Goal: Information Seeking & Learning: Learn about a topic

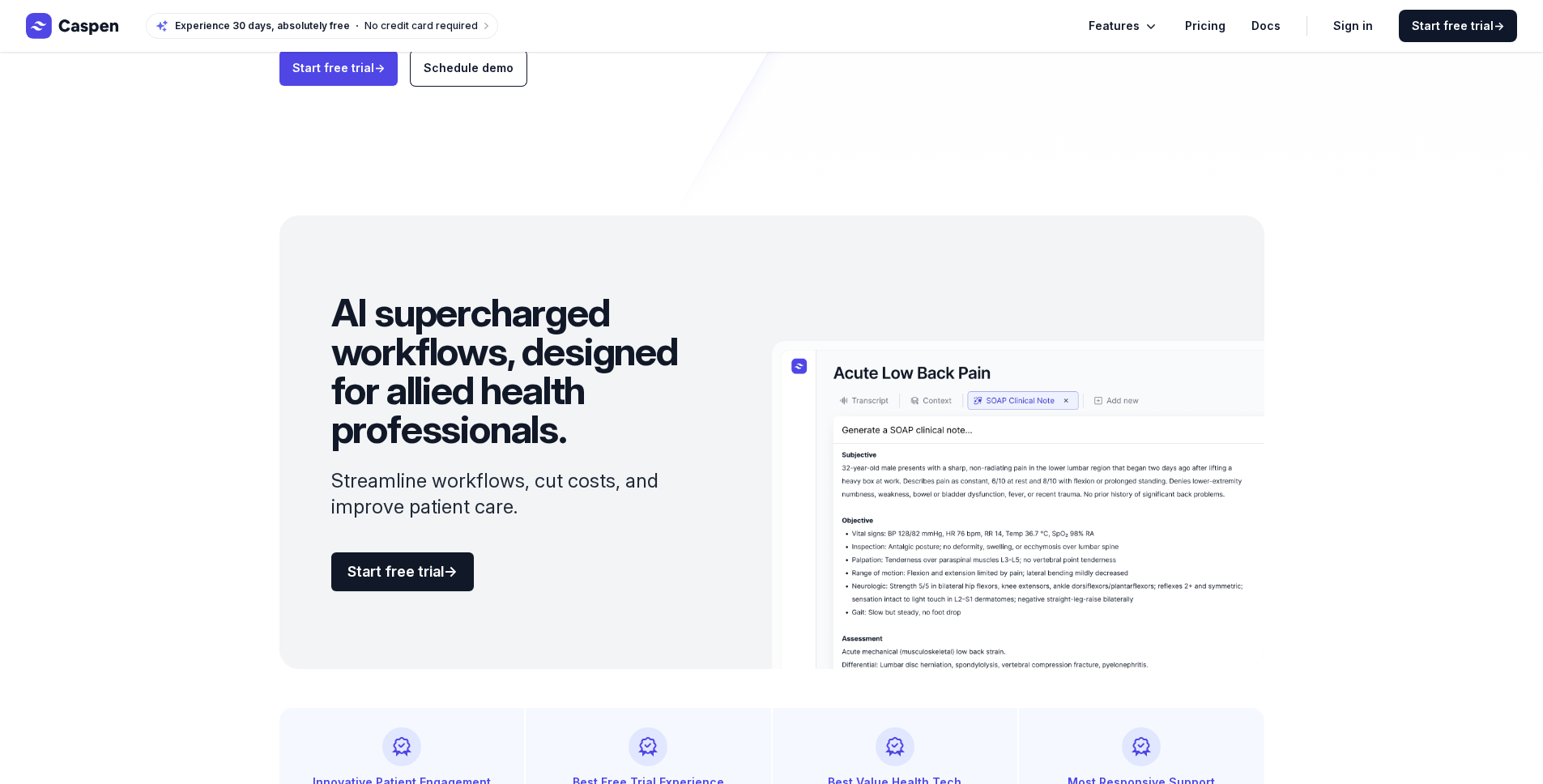
scroll to position [185, 0]
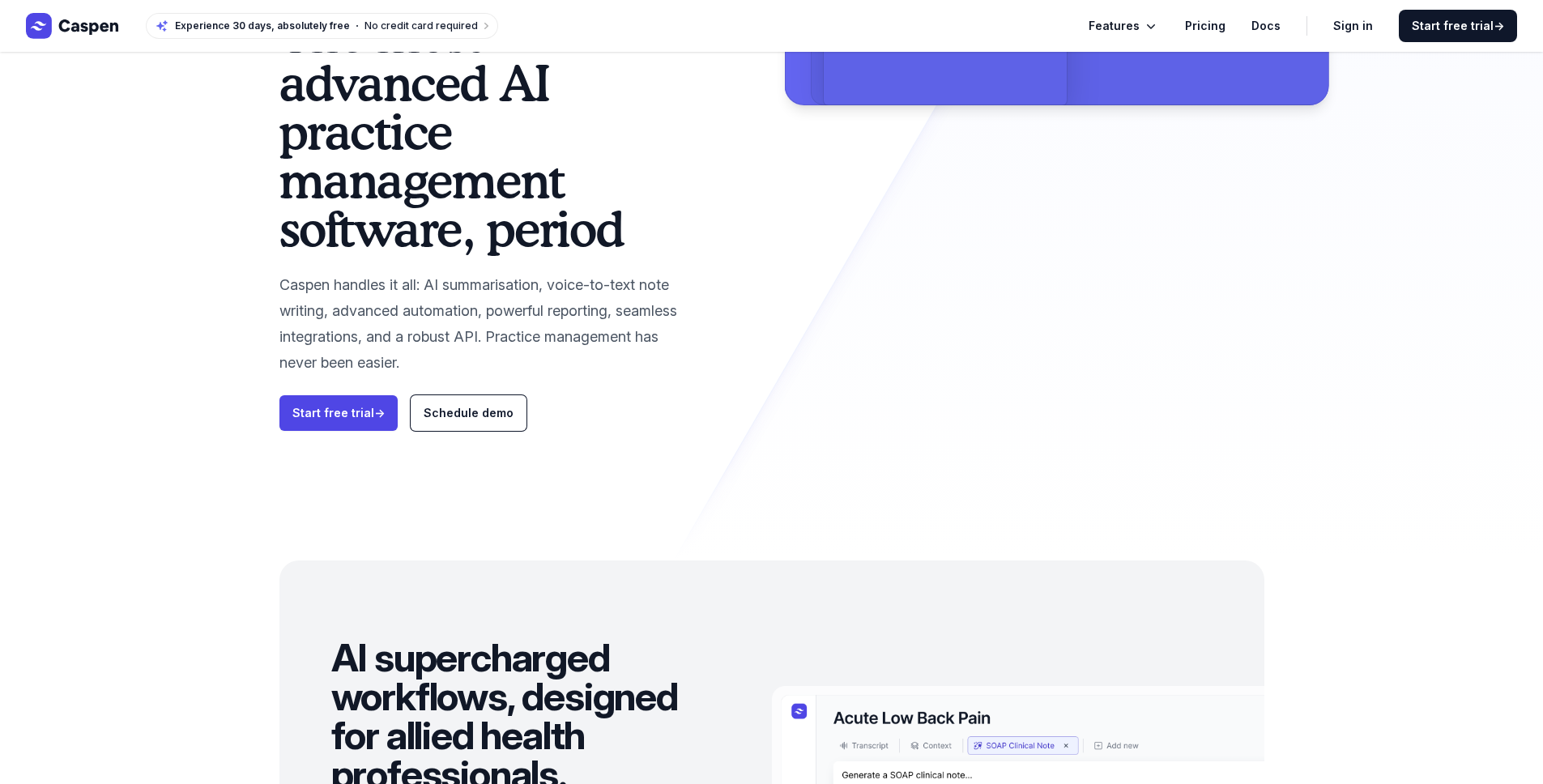
click at [1226, 22] on link "Pricing" at bounding box center [1205, 26] width 41 height 19
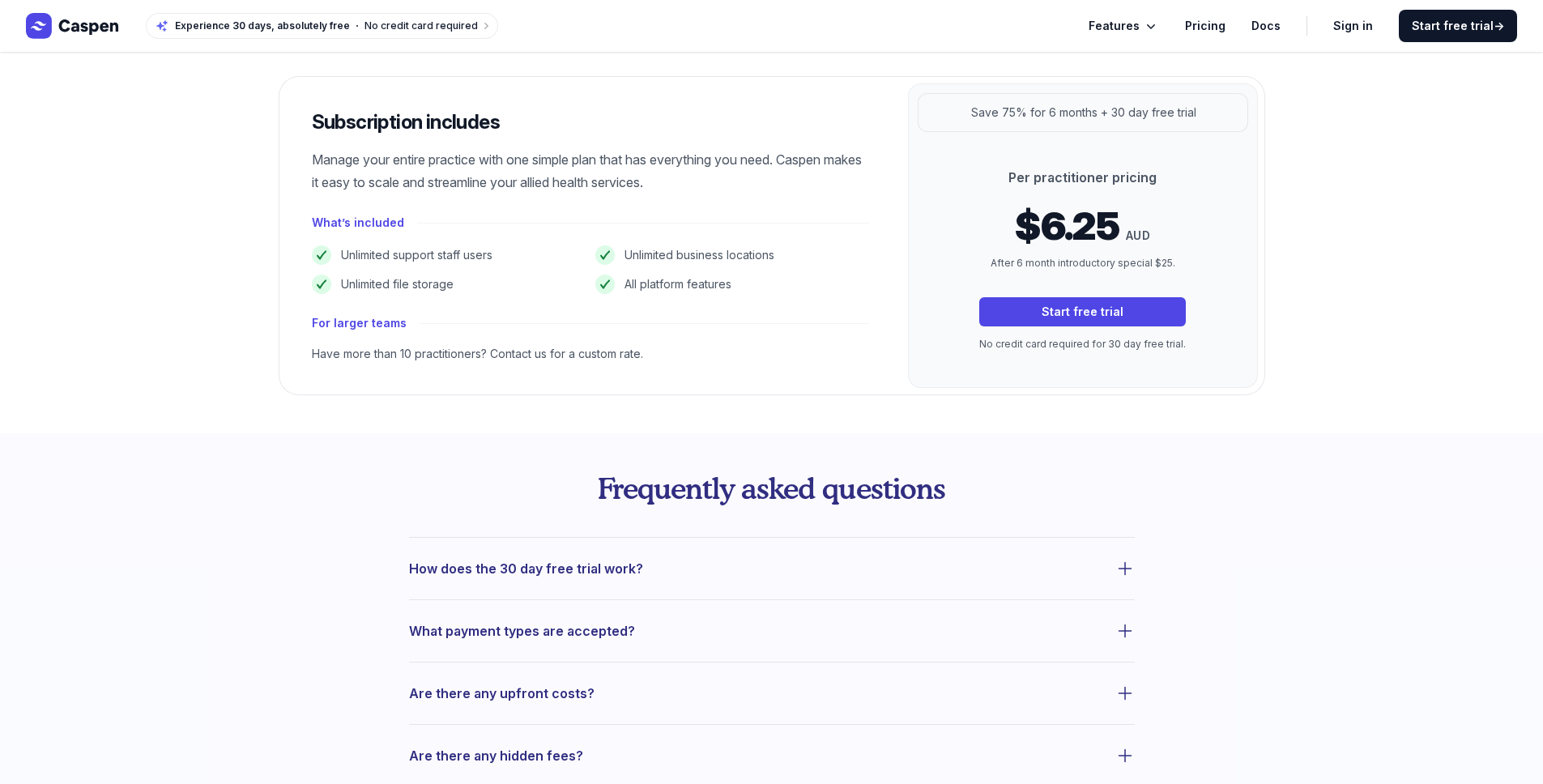
scroll to position [488, 0]
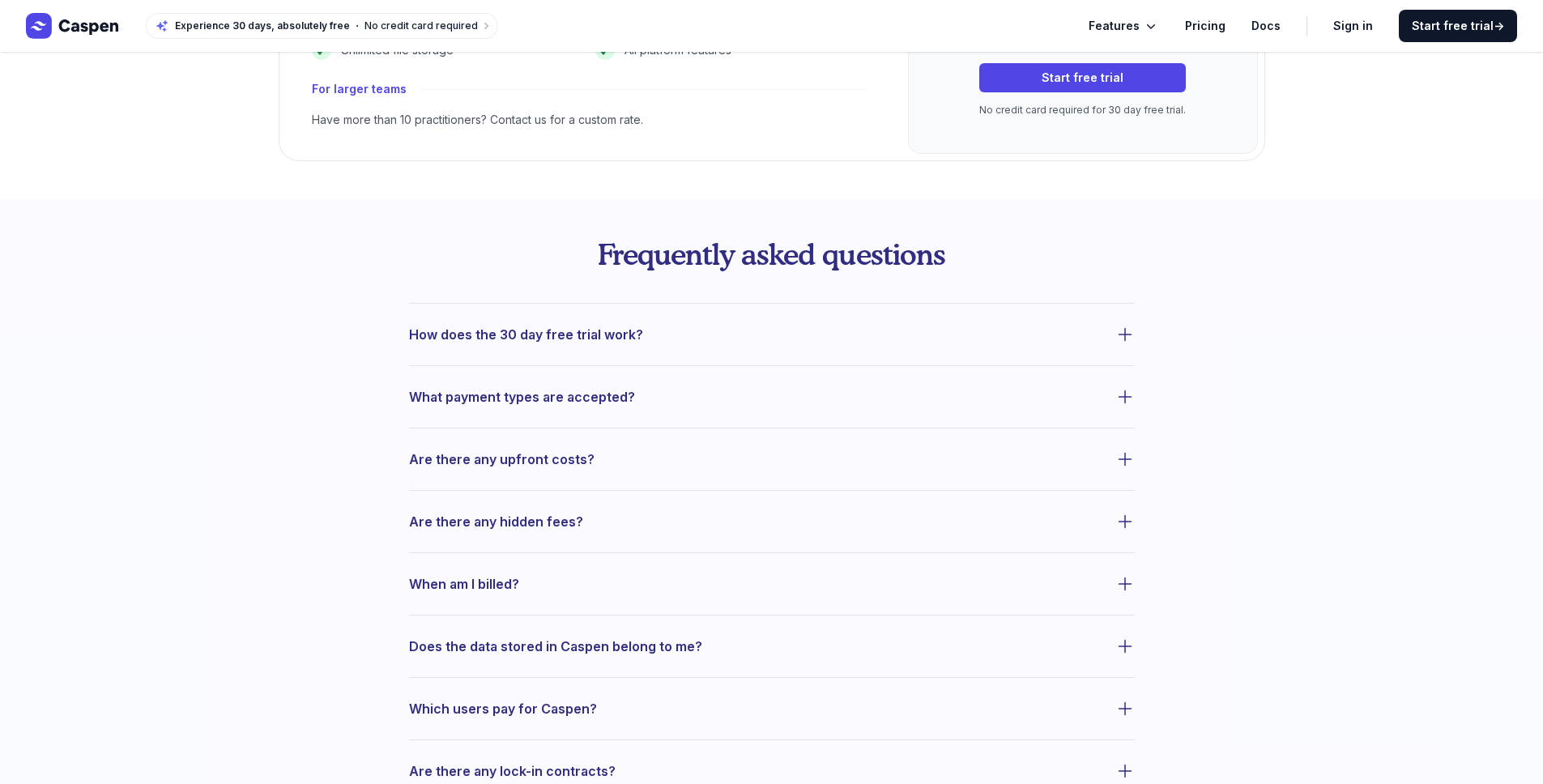
click at [551, 392] on span "What payment types are accepted?" at bounding box center [523, 397] width 226 height 23
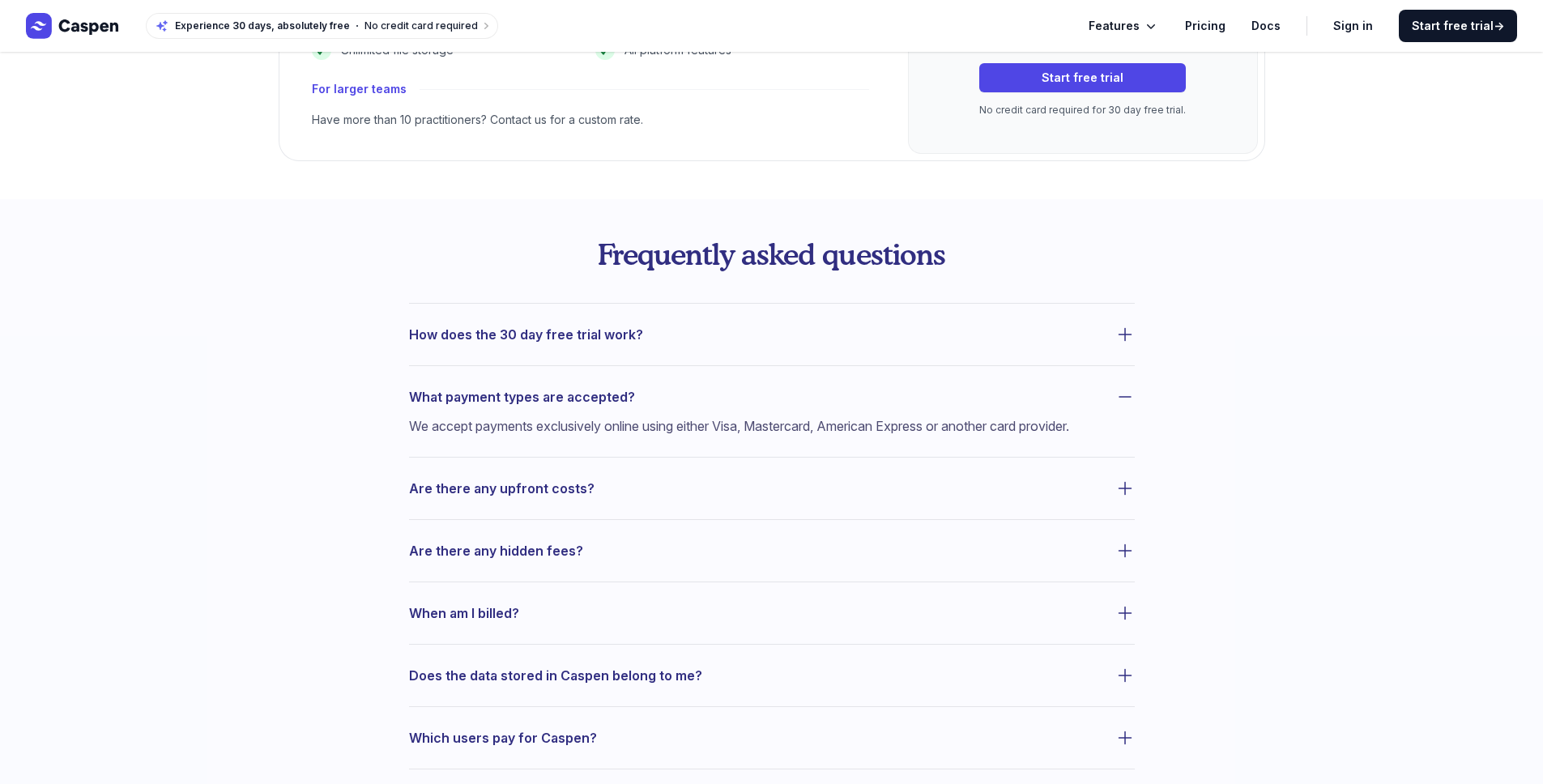
click at [551, 392] on span "What payment types are accepted?" at bounding box center [523, 397] width 226 height 23
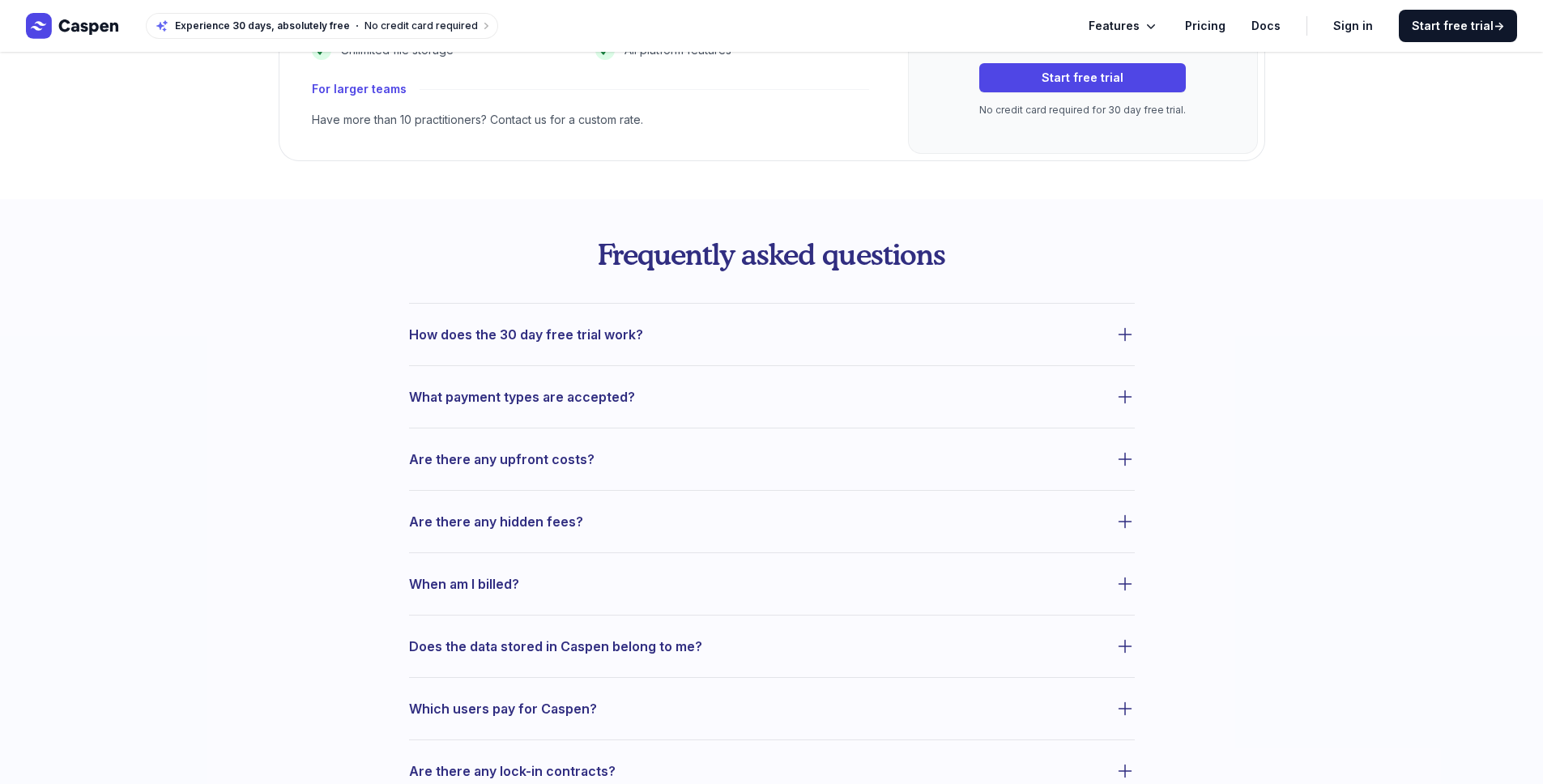
click at [546, 458] on span "Are there any upfront costs?" at bounding box center [502, 460] width 186 height 23
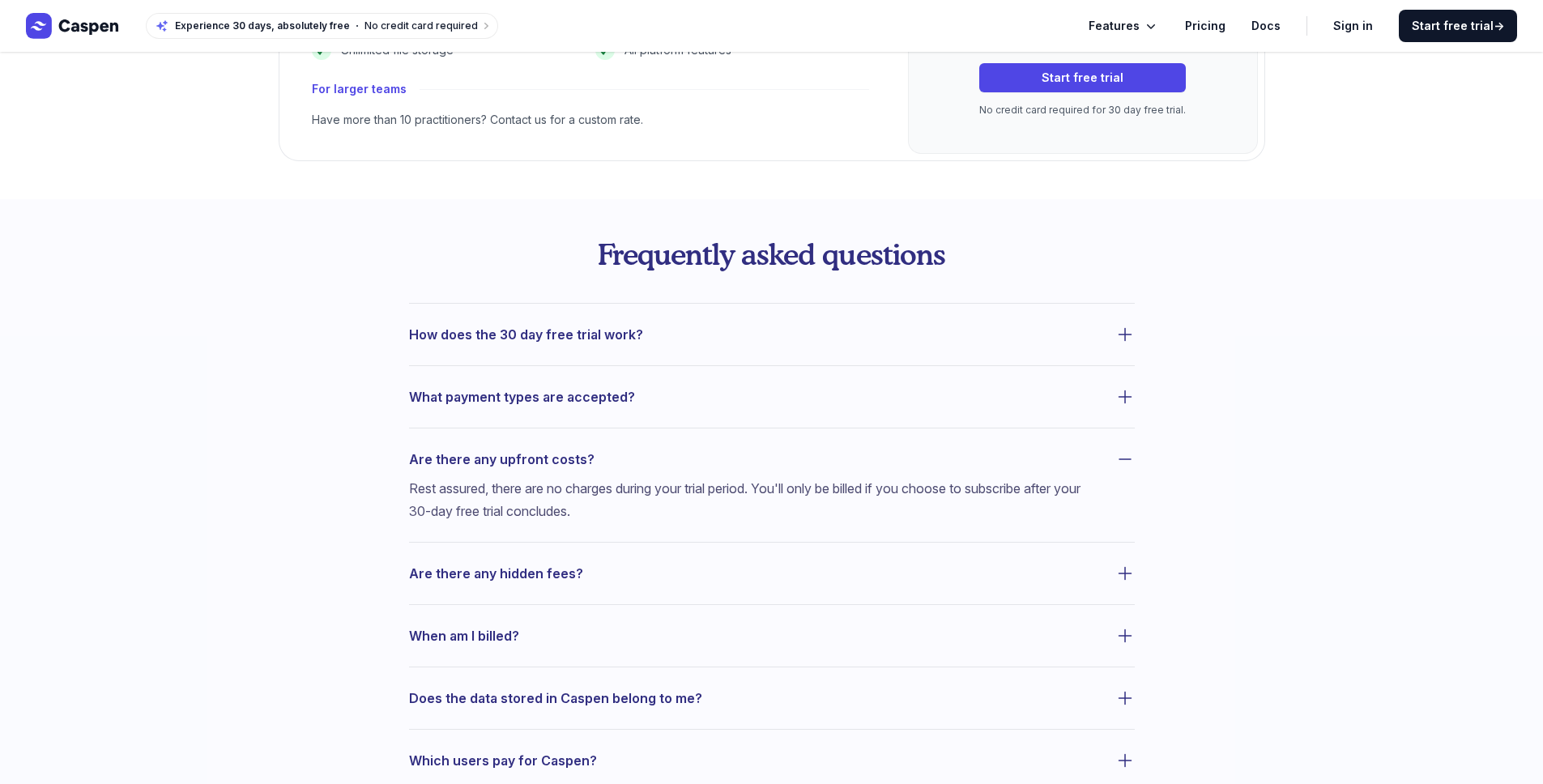
click at [546, 458] on span "Are there any upfront costs?" at bounding box center [502, 460] width 186 height 23
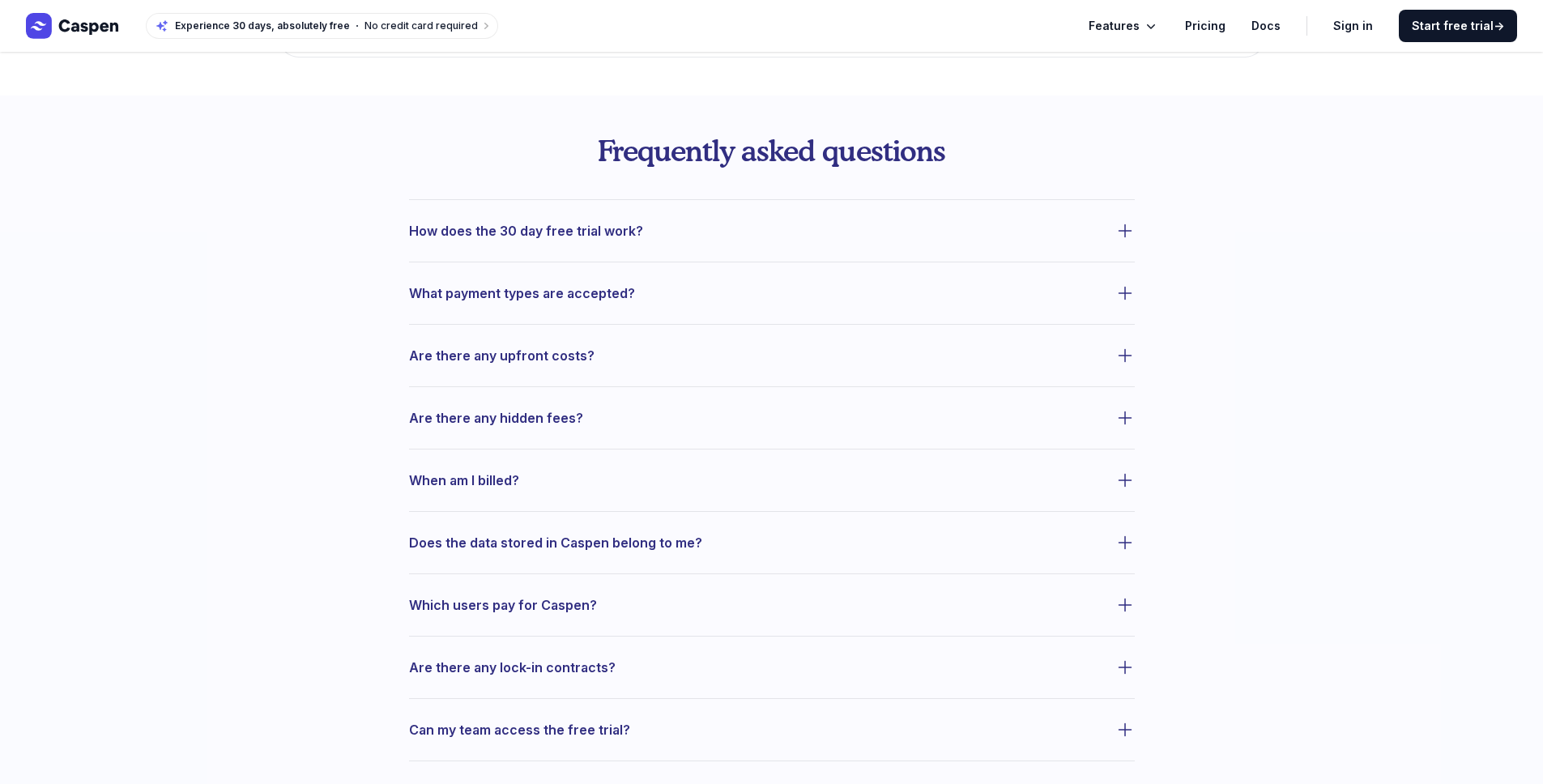
scroll to position [796, 0]
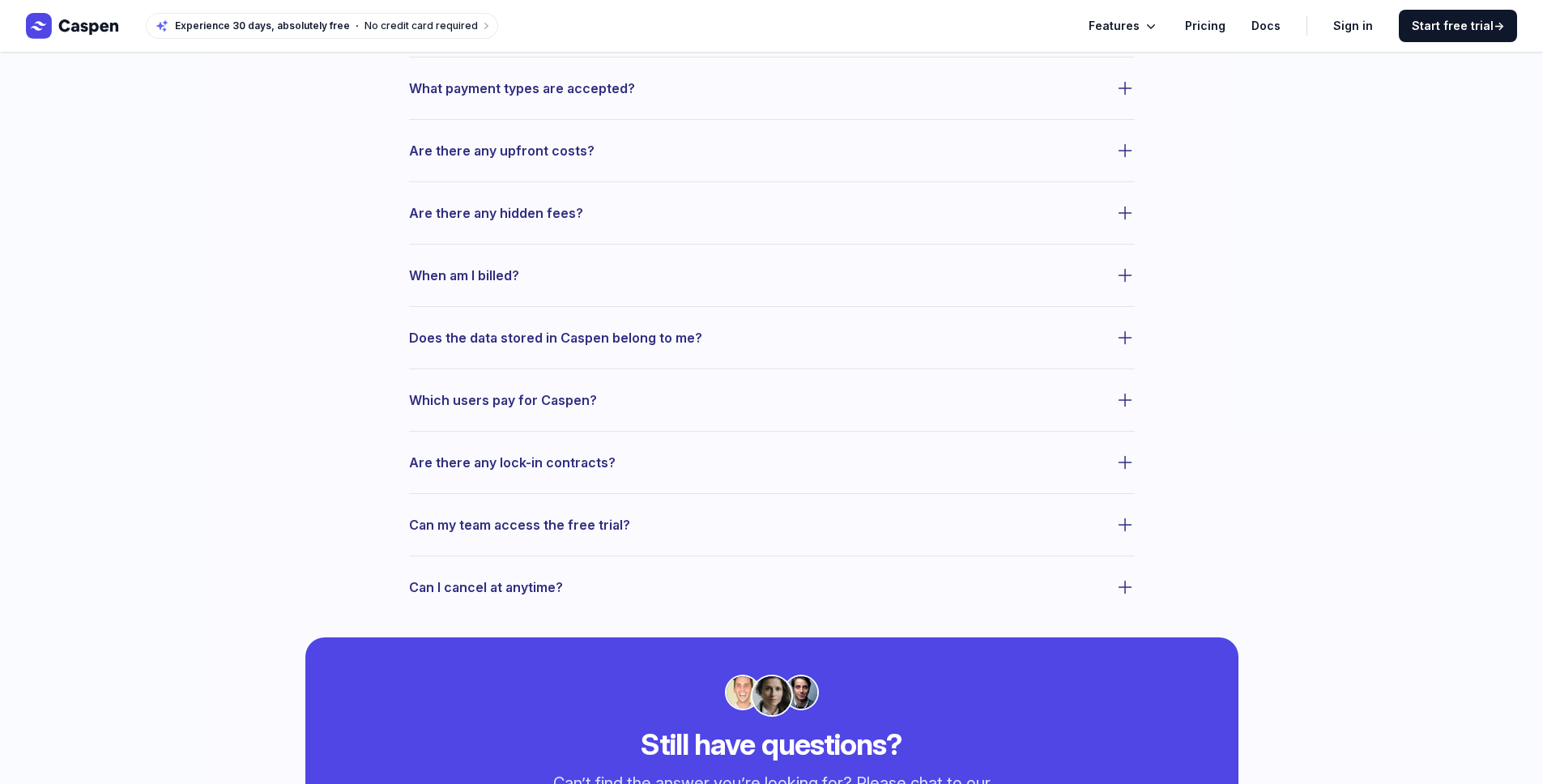
click at [542, 228] on dl "How does the 30 day free trial work? What payment types are accepted? Are there…" at bounding box center [772, 297] width 726 height 605
click at [546, 220] on span "Are there any hidden fees?" at bounding box center [496, 213] width 174 height 23
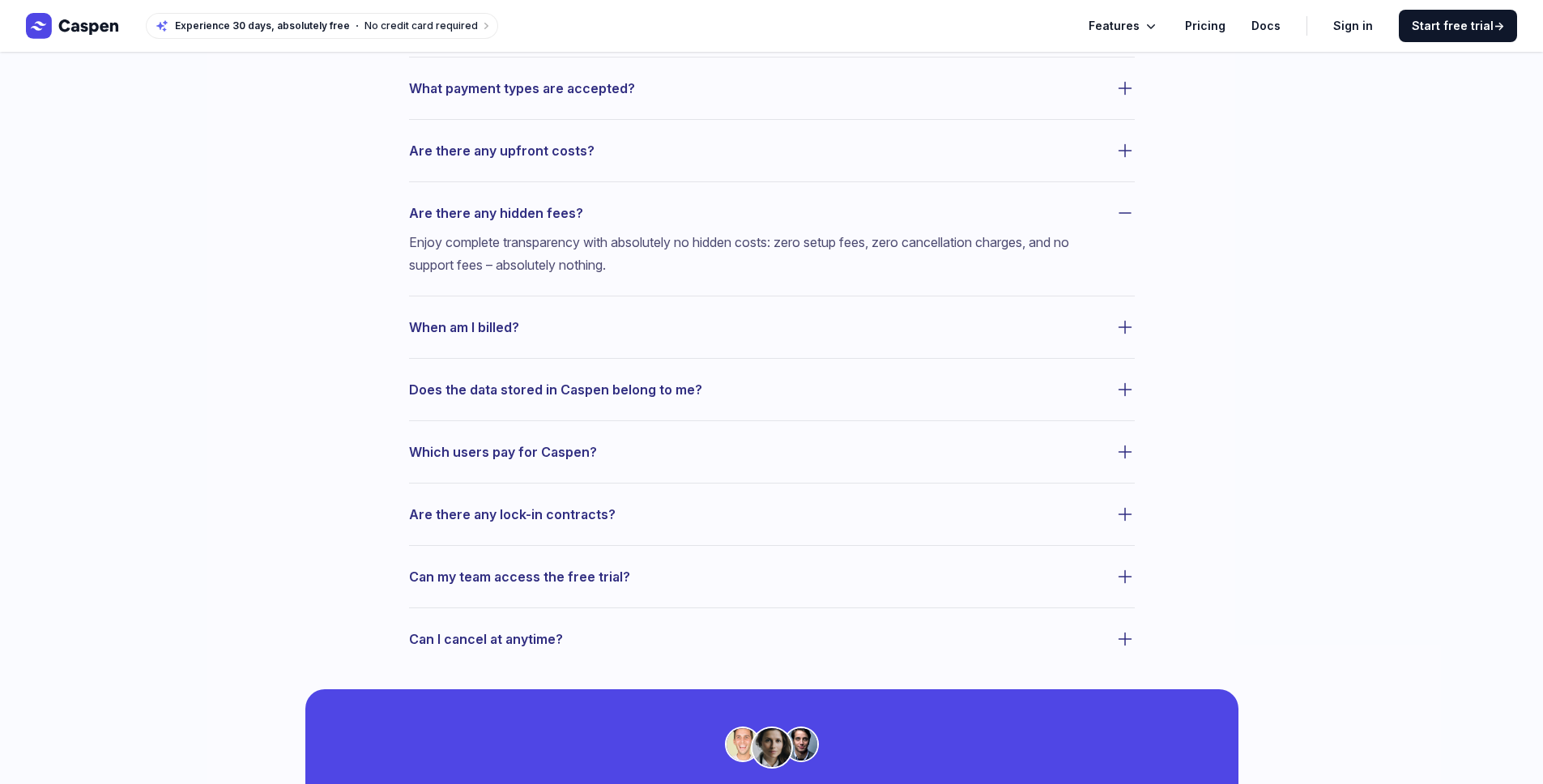
drag, startPoint x: 547, startPoint y: 220, endPoint x: 508, endPoint y: 388, distance: 172.5
click at [508, 385] on dl "How does the 30 day free trial work? What payment types are accepted? Are there…" at bounding box center [772, 323] width 726 height 656
click at [510, 459] on span "Which users pay for Caspen?" at bounding box center [503, 452] width 188 height 23
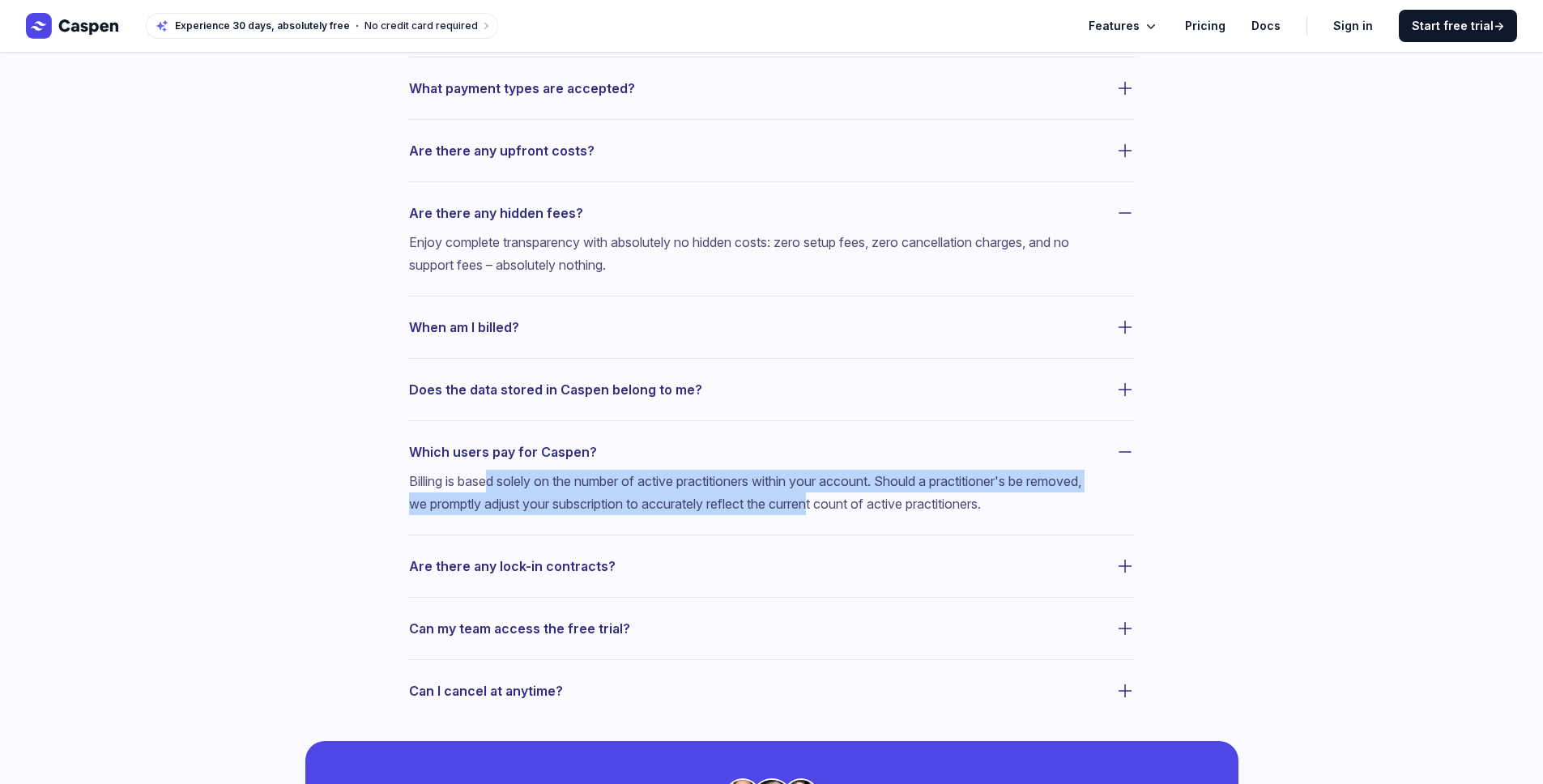
drag, startPoint x: 493, startPoint y: 485, endPoint x: 1002, endPoint y: 507, distance: 509.5
click at [926, 506] on p "Billing is based solely on the number of active practitioners within your accou…" at bounding box center [752, 491] width 687 height 45
drag, startPoint x: 1008, startPoint y: 507, endPoint x: 577, endPoint y: 485, distance: 431.6
click at [615, 484] on p "Billing is based solely on the number of active practitioners within your accou…" at bounding box center [752, 491] width 687 height 45
drag, startPoint x: 573, startPoint y: 485, endPoint x: 915, endPoint y: 497, distance: 342.2
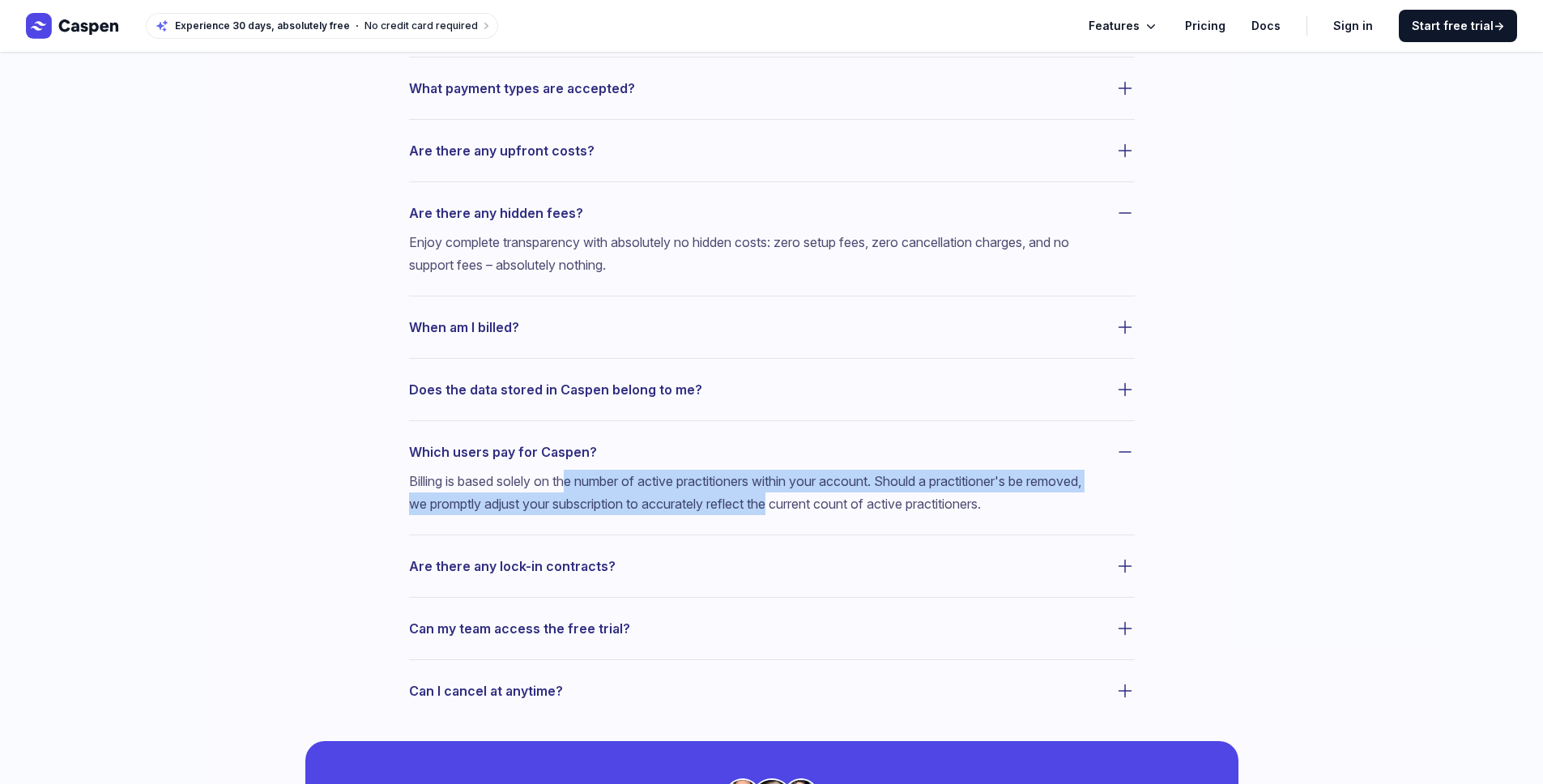
click at [856, 493] on p "Billing is based solely on the number of active practitioners within your accou…" at bounding box center [752, 491] width 687 height 45
drag, startPoint x: 943, startPoint y: 499, endPoint x: 711, endPoint y: 483, distance: 232.6
click at [716, 483] on p "Billing is based solely on the number of active practitioners within your accou…" at bounding box center [752, 491] width 687 height 45
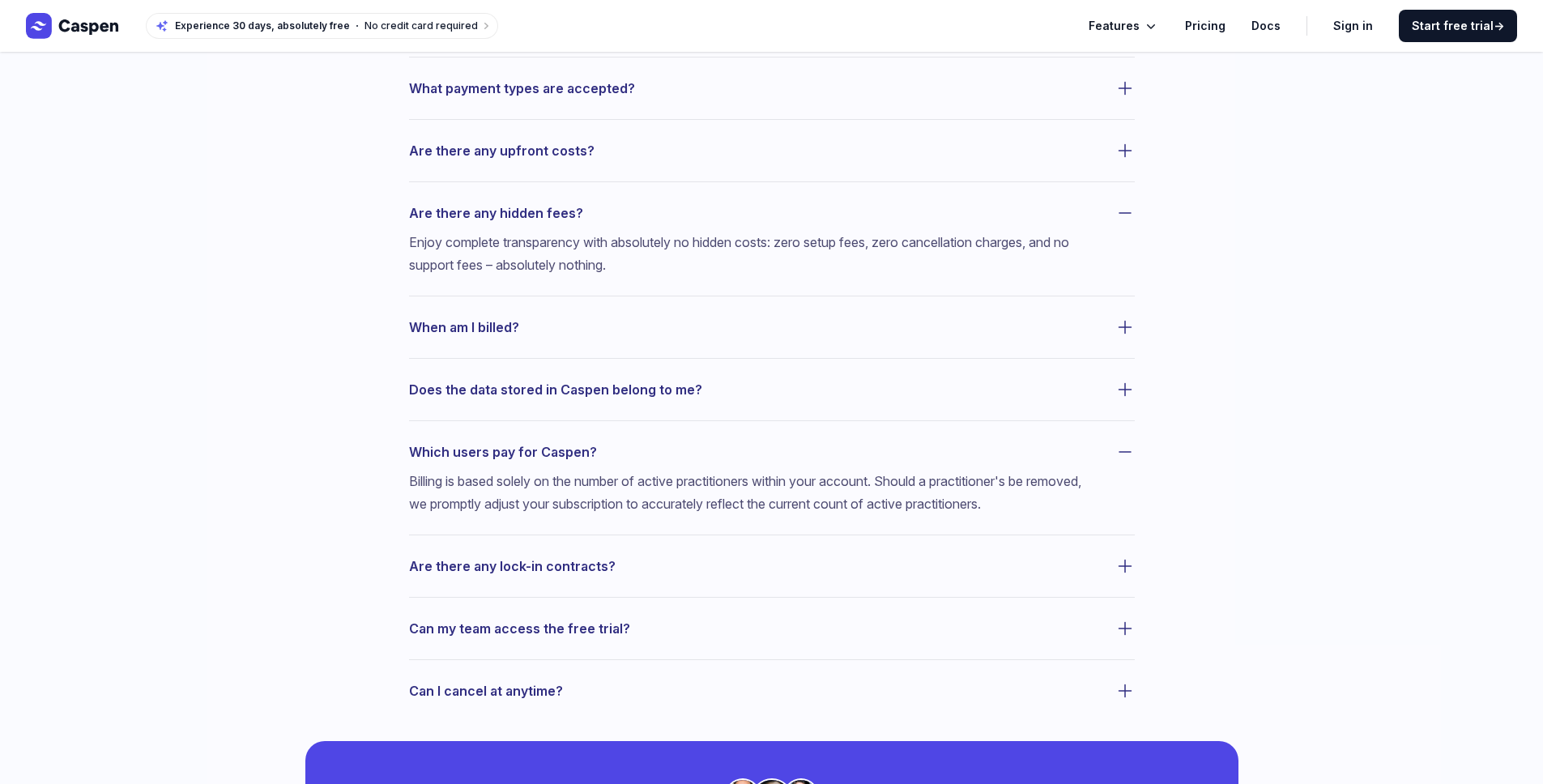
click at [696, 483] on p "Billing is based solely on the number of active practitioners within your accou…" at bounding box center [752, 491] width 687 height 45
click at [621, 384] on span "Does the data stored in Caspen belong to me?" at bounding box center [556, 390] width 294 height 23
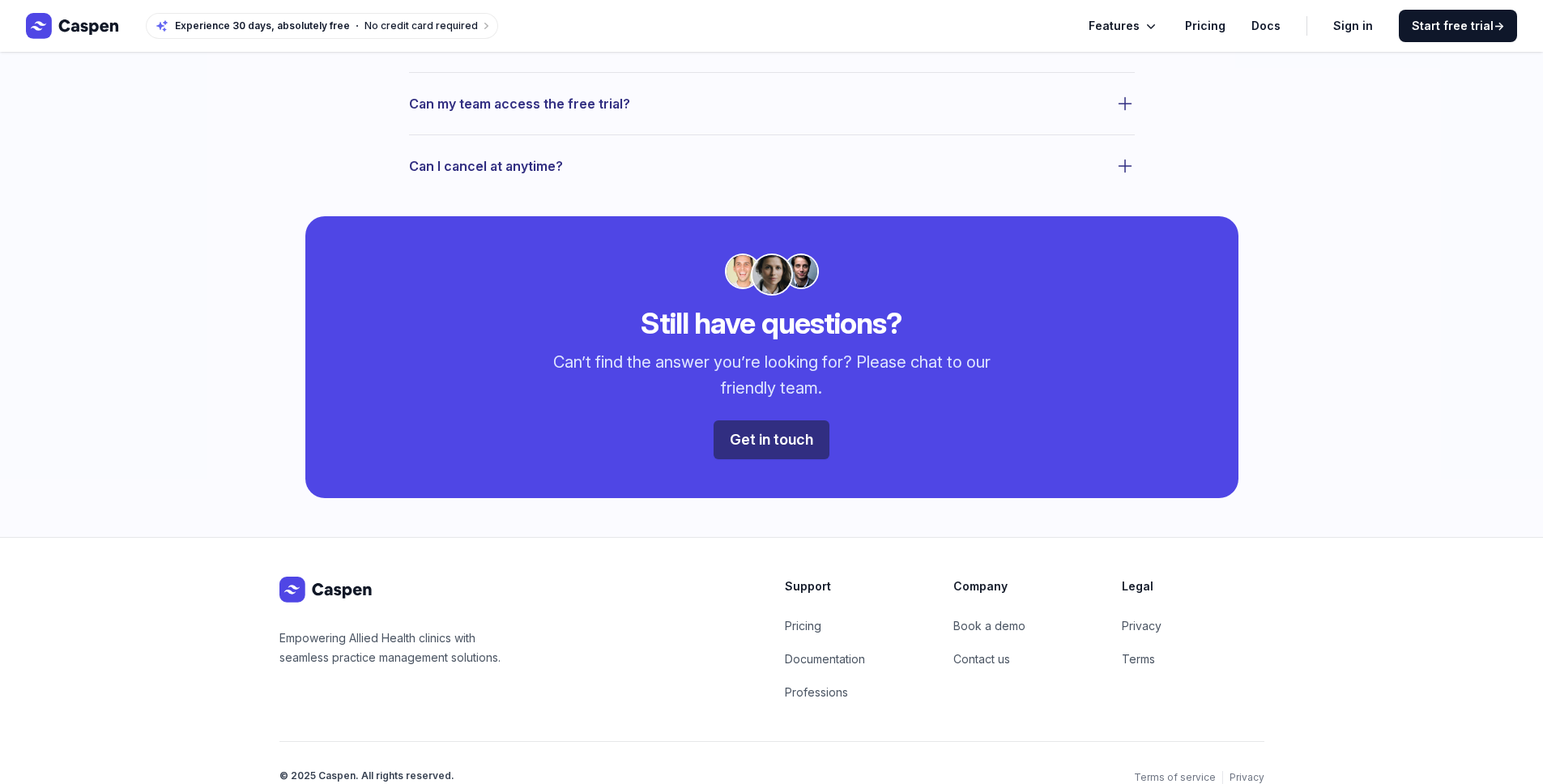
scroll to position [1397, 0]
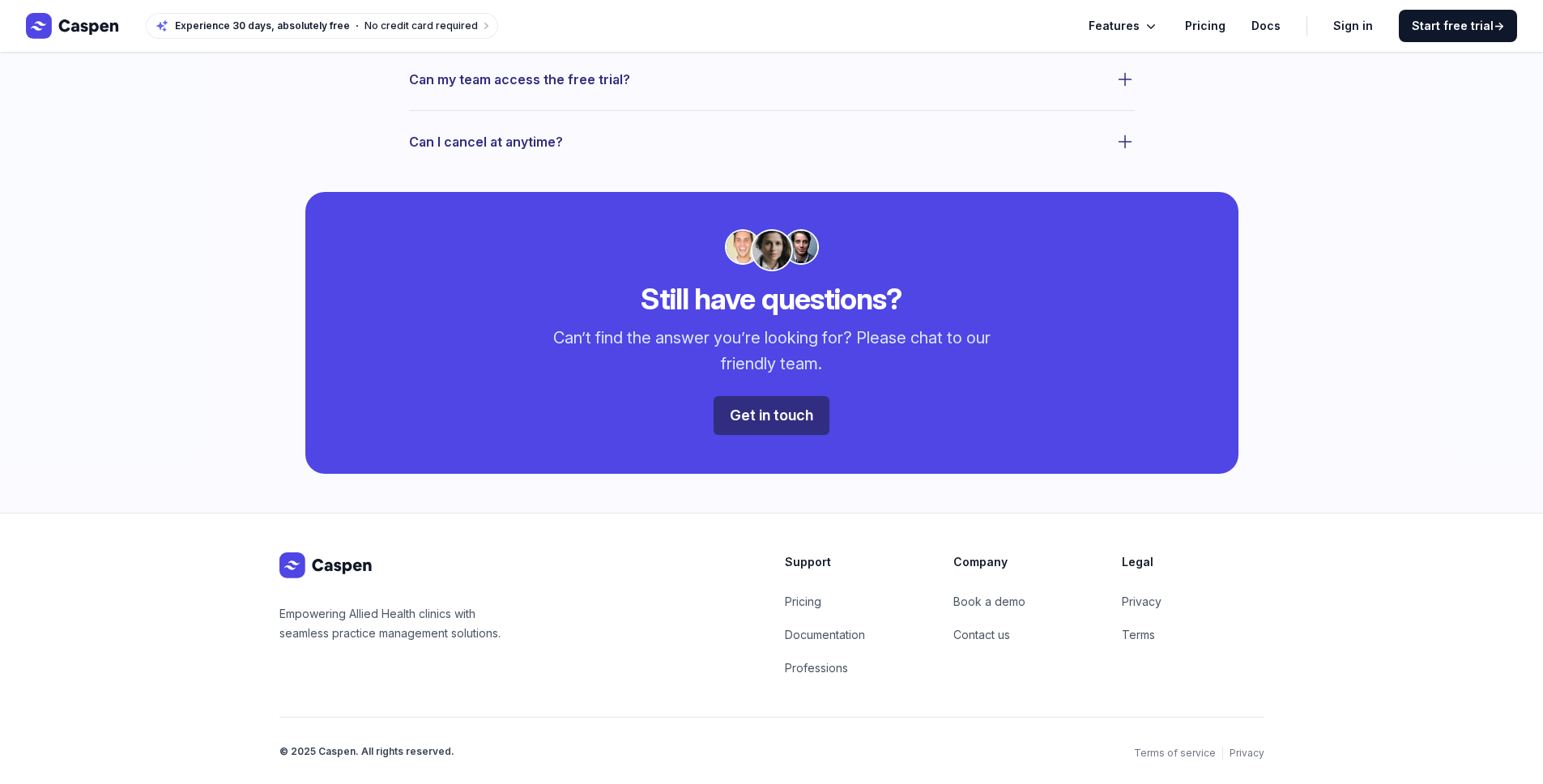
click at [363, 616] on p "Empowering Allied Health clinics with seamless practice management solutions." at bounding box center [393, 624] width 227 height 39
click at [403, 615] on p "Empowering Allied Health clinics with seamless practice management solutions." at bounding box center [393, 624] width 227 height 39
click at [1139, 632] on link "Terms" at bounding box center [1139, 635] width 34 height 14
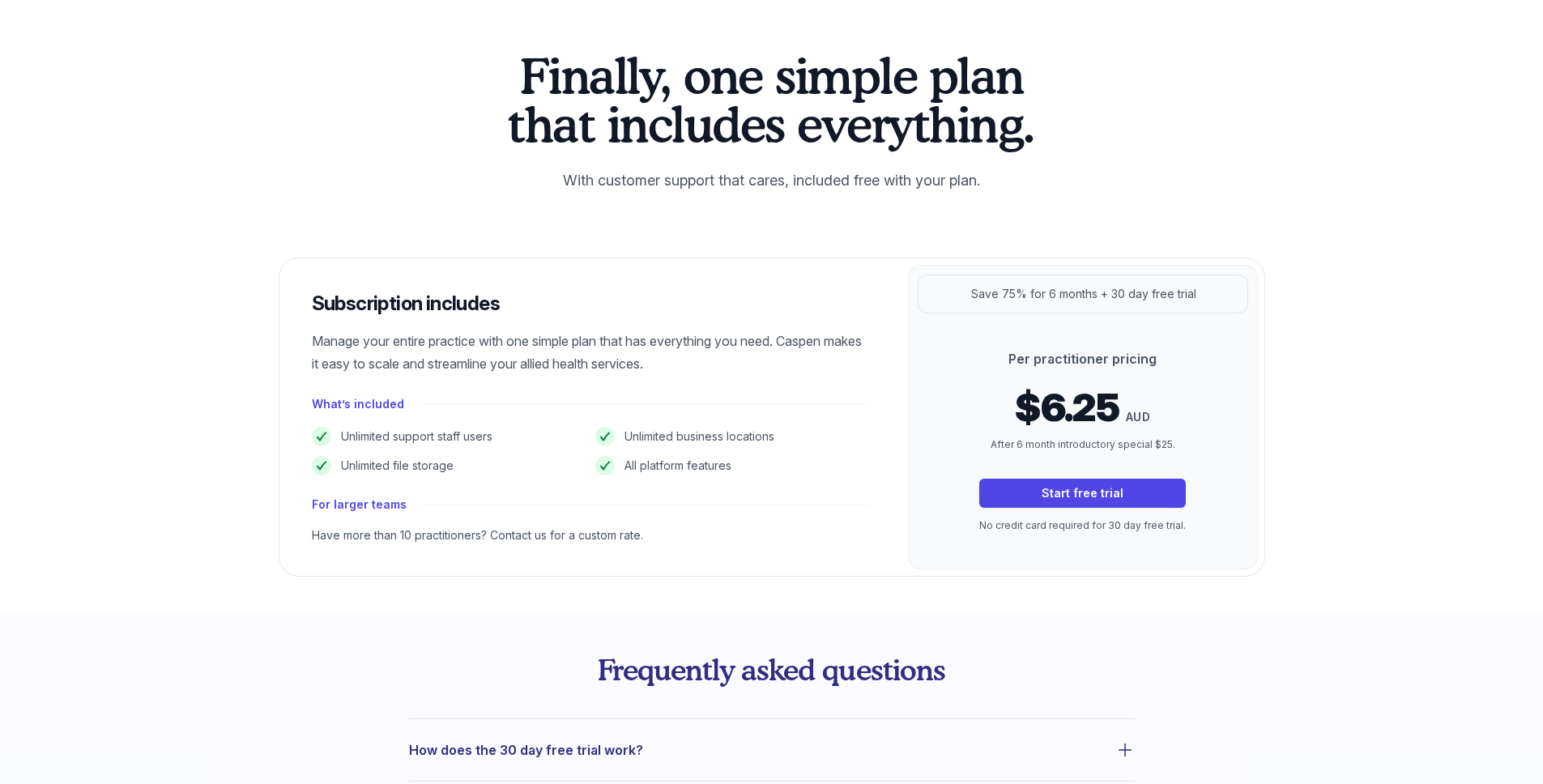
scroll to position [0, 0]
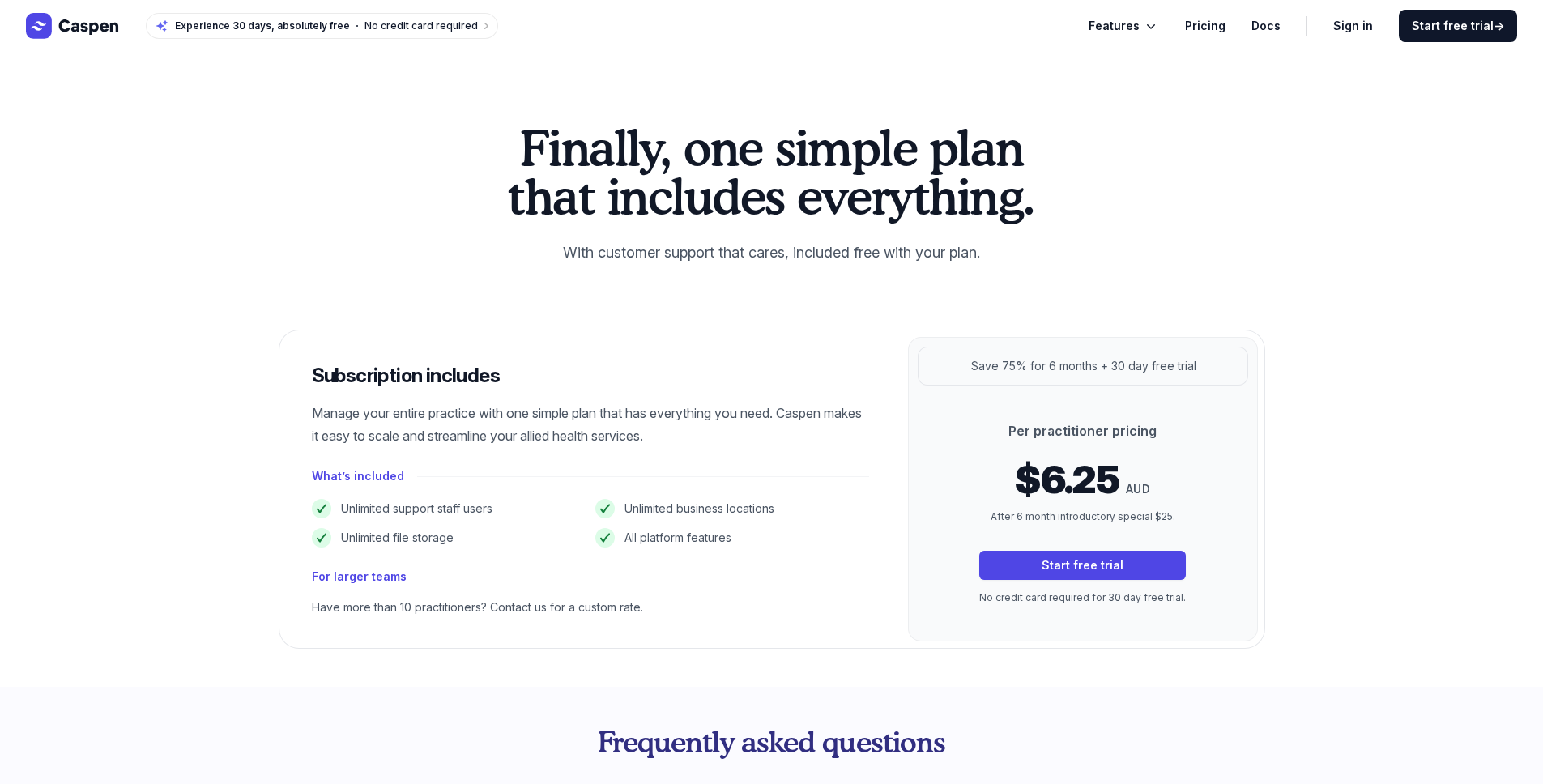
click at [1128, 370] on p "Save 75% for 6 months + 30 day free trial" at bounding box center [1084, 366] width 225 height 19
drag, startPoint x: 1253, startPoint y: 307, endPoint x: 1250, endPoint y: 284, distance: 23.2
click at [1253, 306] on div "Finally, one simple plan that includes everything. With customer support that c…" at bounding box center [772, 385] width 1037 height 525
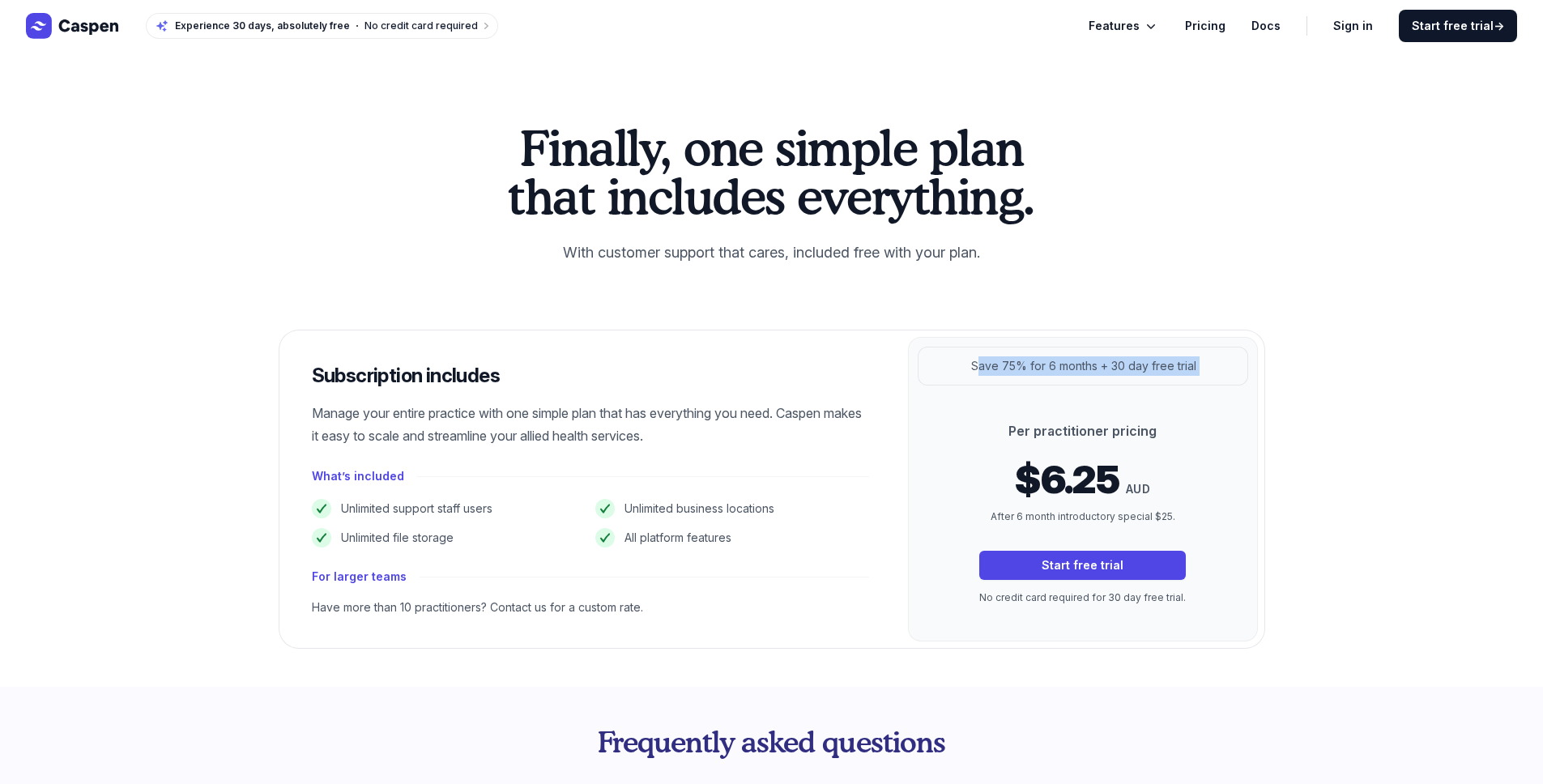
click at [1127, 32] on span "Features" at bounding box center [1114, 26] width 51 height 19
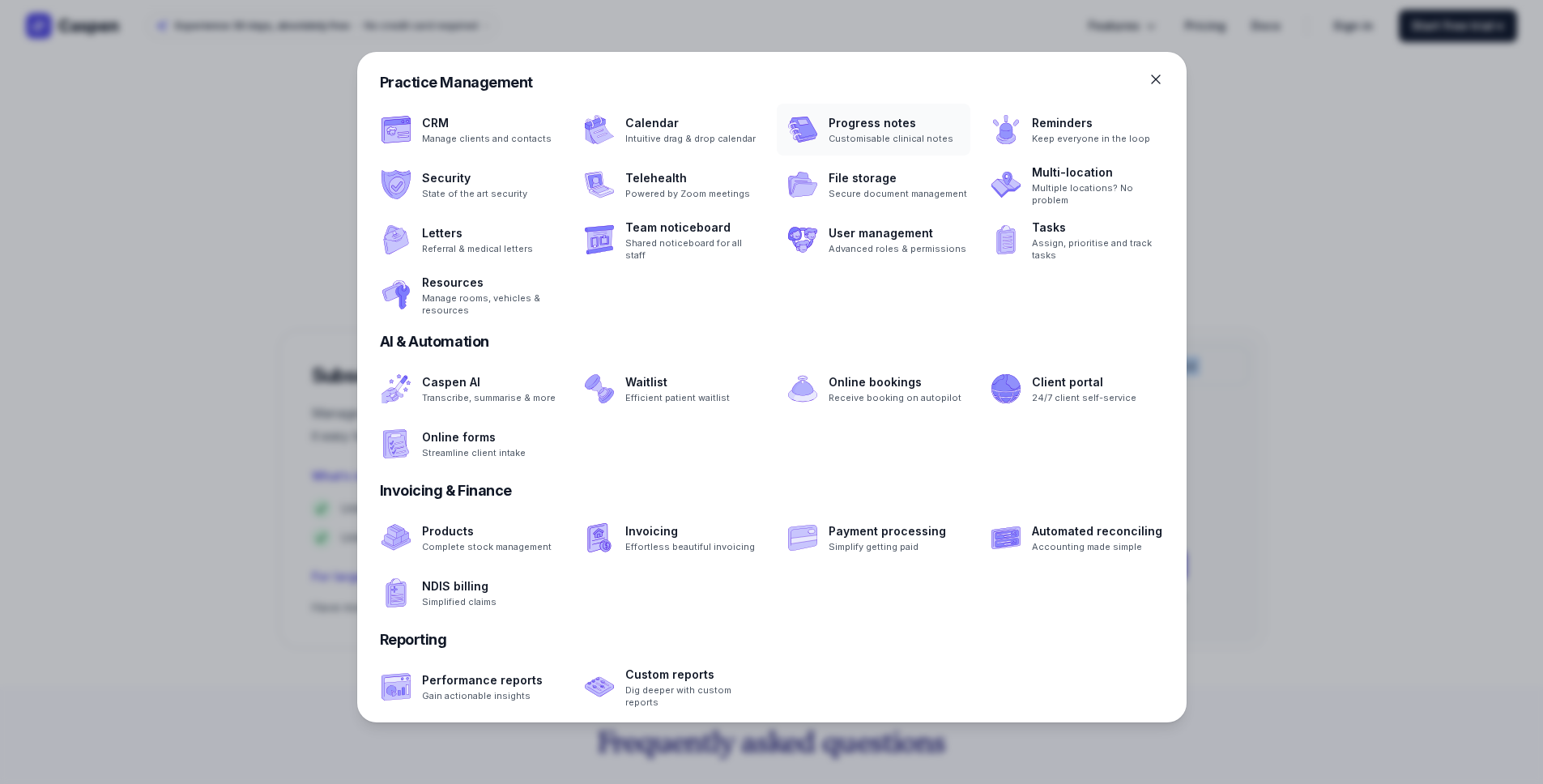
click at [877, 131] on span at bounding box center [874, 129] width 194 height 52
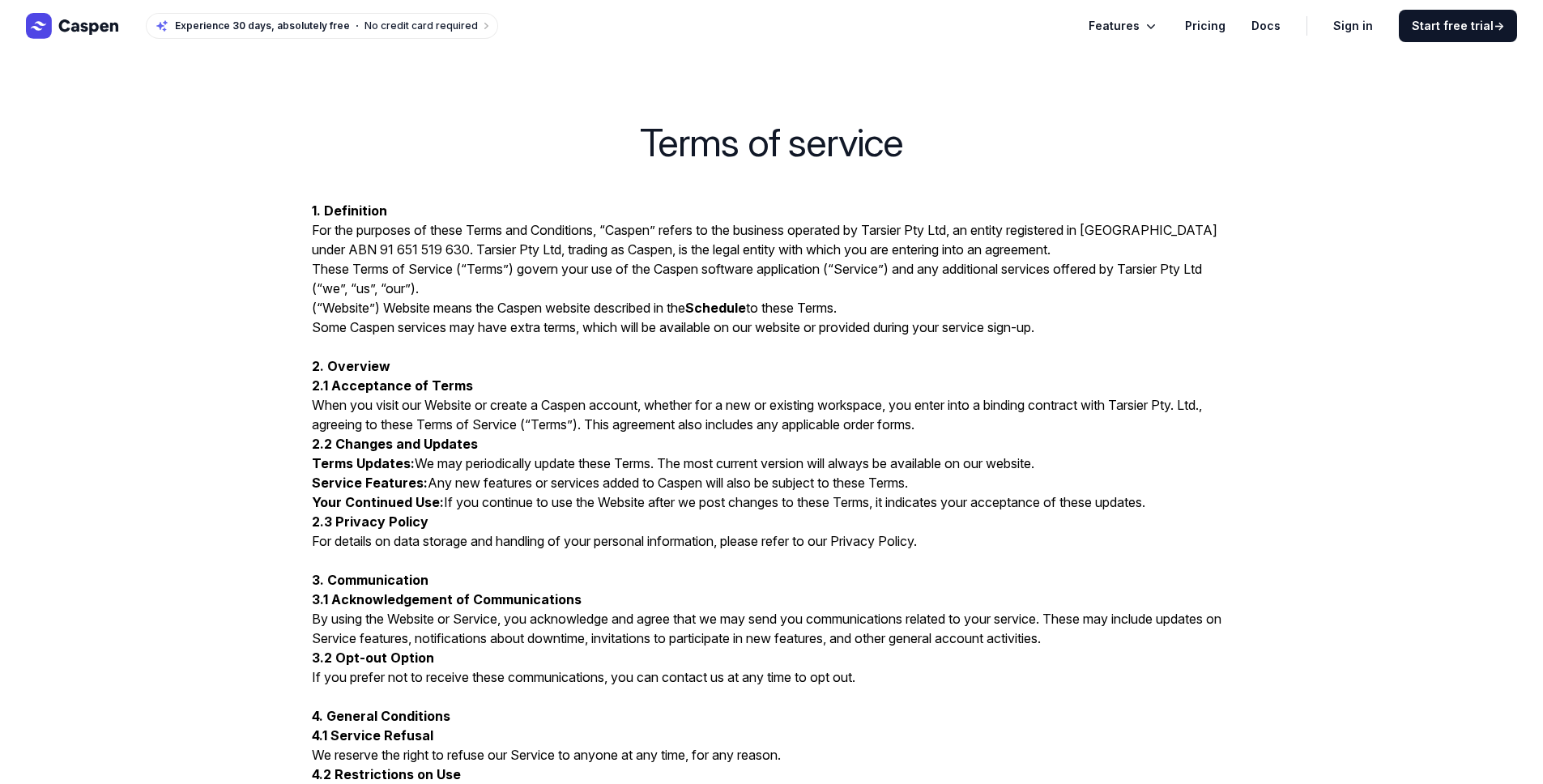
click at [905, 230] on span "For the purposes of these Terms and Conditions, “Caspen” refers to the business…" at bounding box center [765, 240] width 905 height 35
click at [936, 228] on span "For the purposes of these Terms and Conditions, “Caspen” refers to the business…" at bounding box center [765, 240] width 905 height 35
click at [954, 227] on span "For the purposes of these Terms and Conditions, “Caspen” refers to the business…" at bounding box center [765, 240] width 905 height 35
drag, startPoint x: 327, startPoint y: 207, endPoint x: 295, endPoint y: 206, distance: 32.0
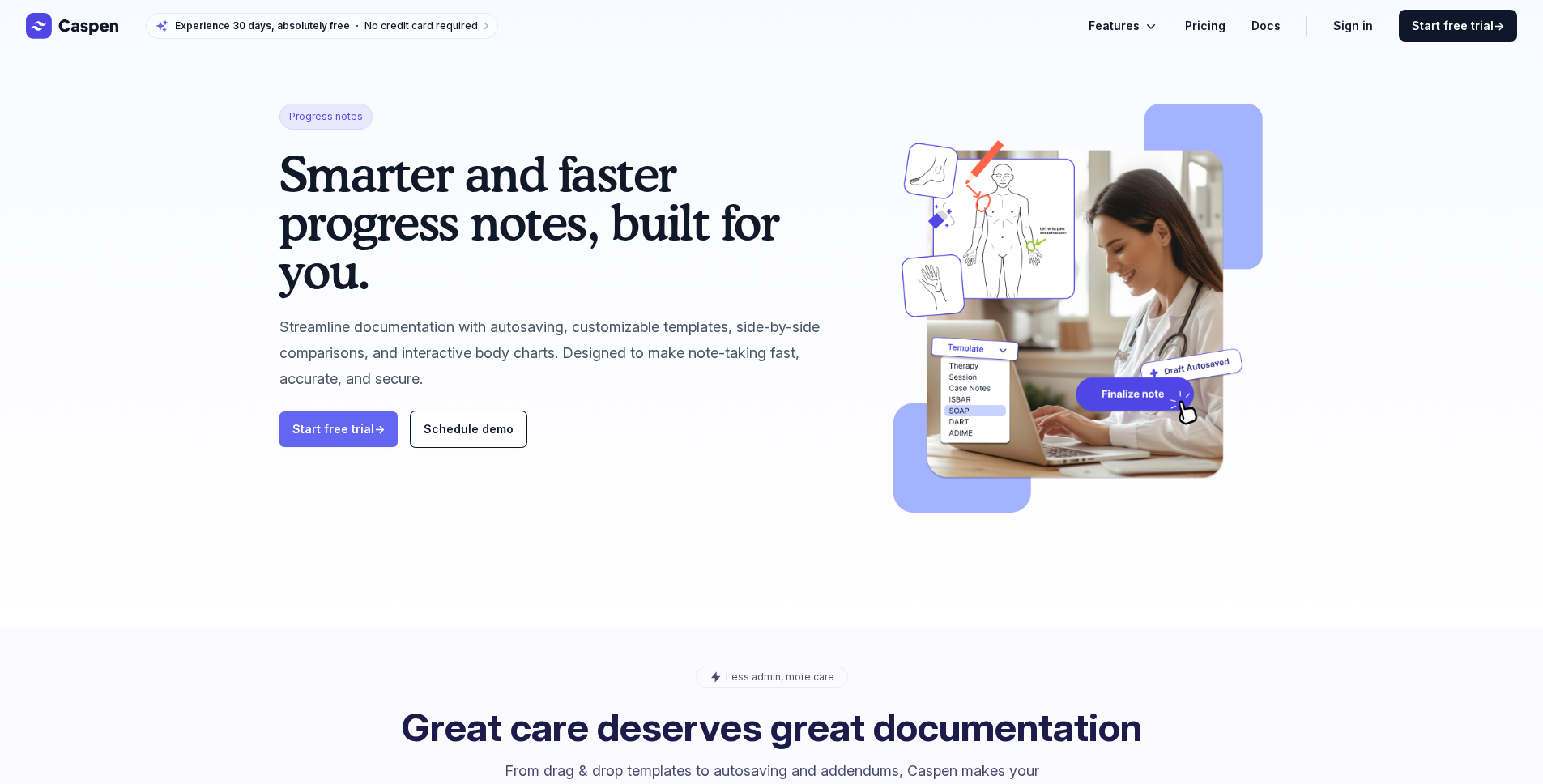
click at [348, 422] on link "Start free trial →" at bounding box center [339, 429] width 118 height 35
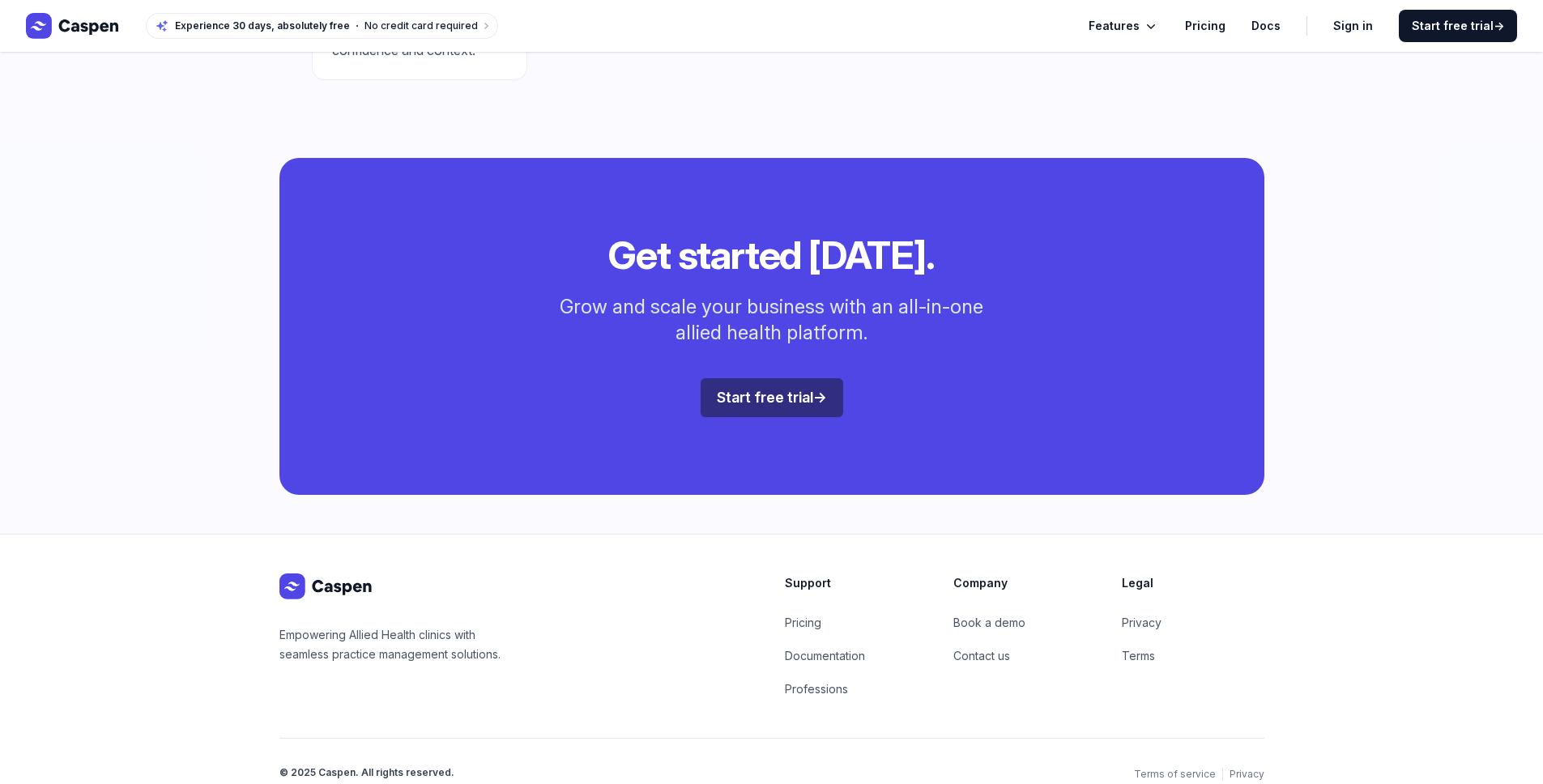
scroll to position [1745, 0]
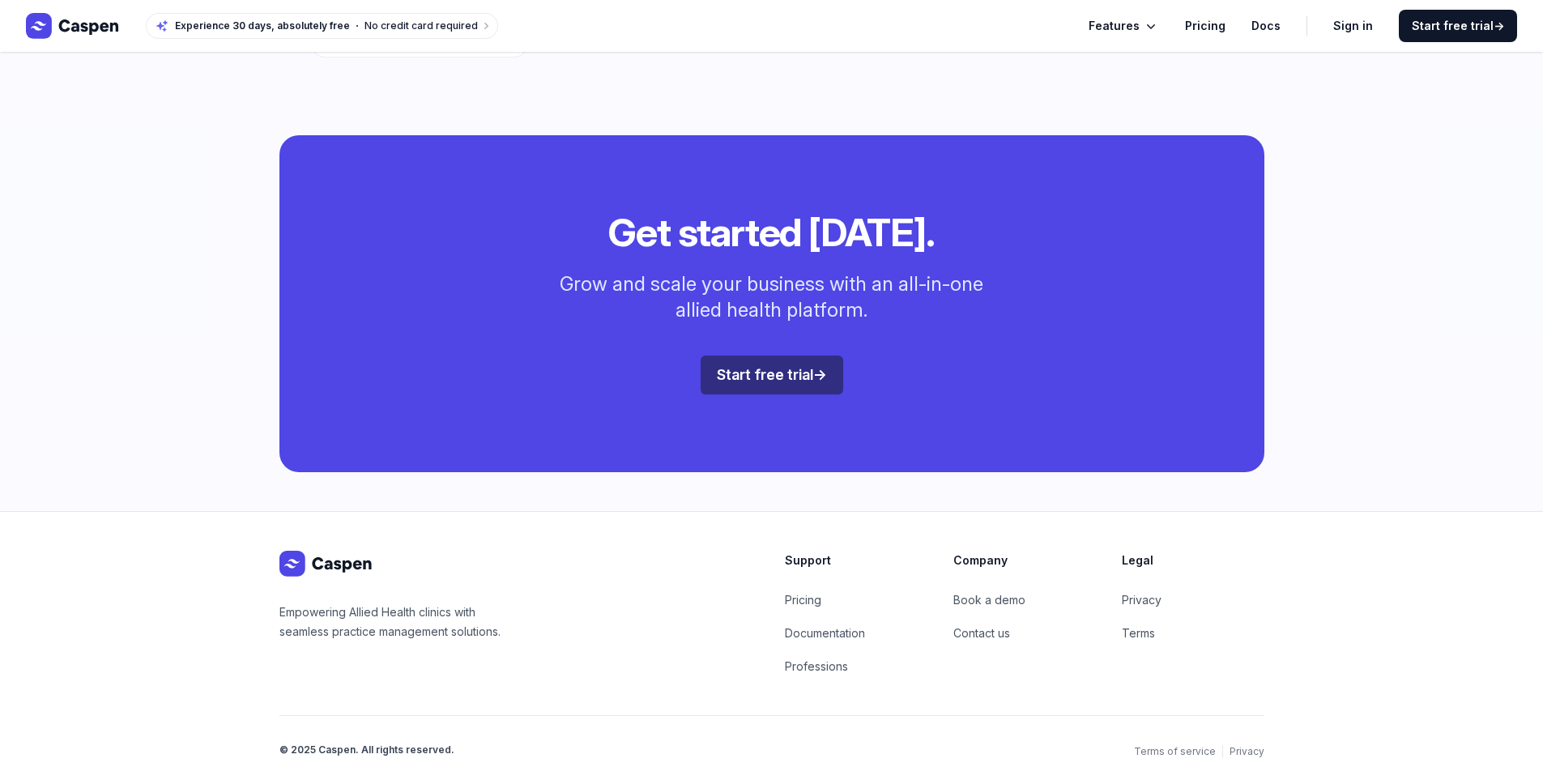
click at [1127, 26] on span "Features" at bounding box center [1114, 26] width 51 height 19
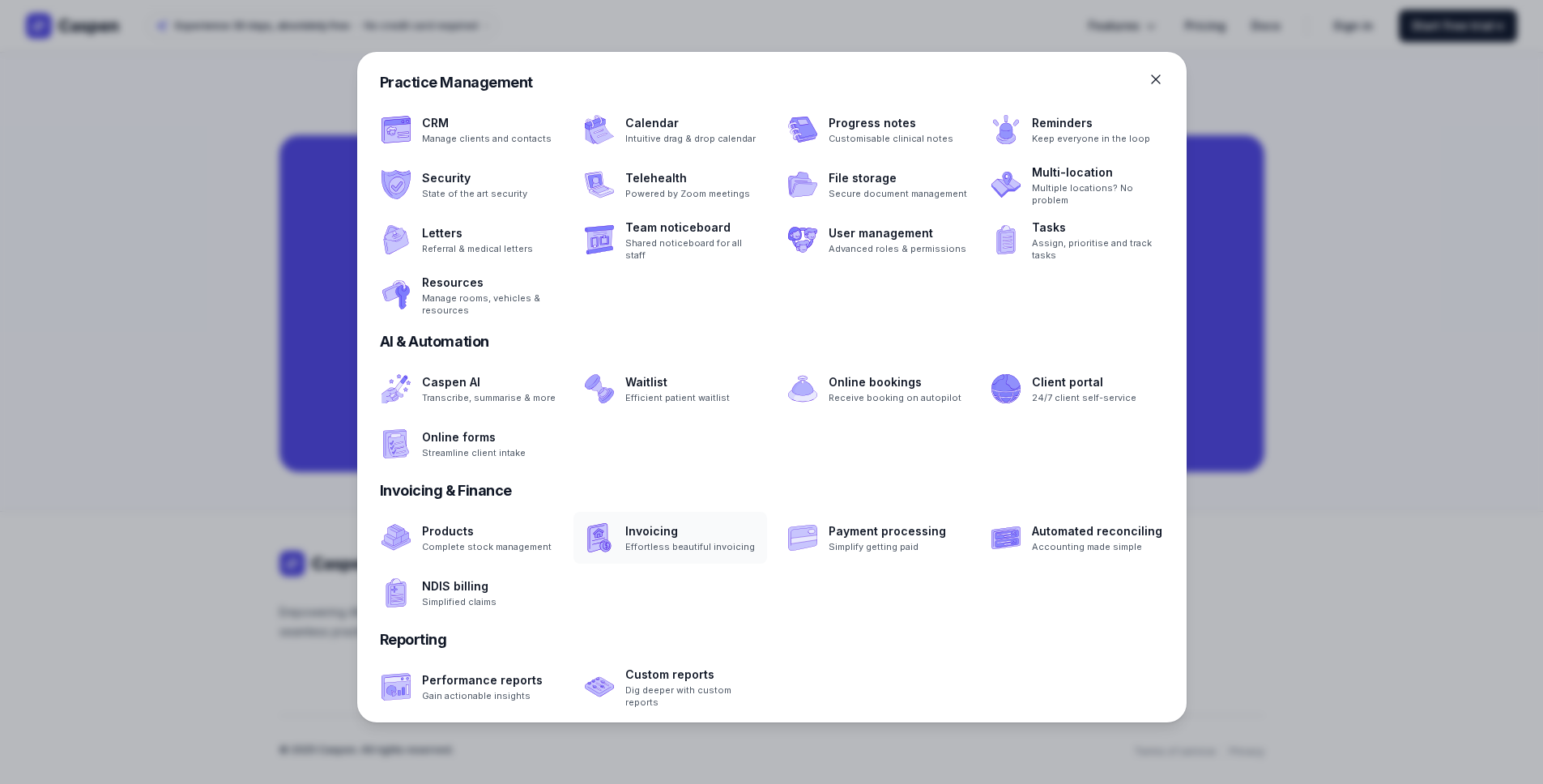
click at [672, 540] on span at bounding box center [670, 537] width 194 height 52
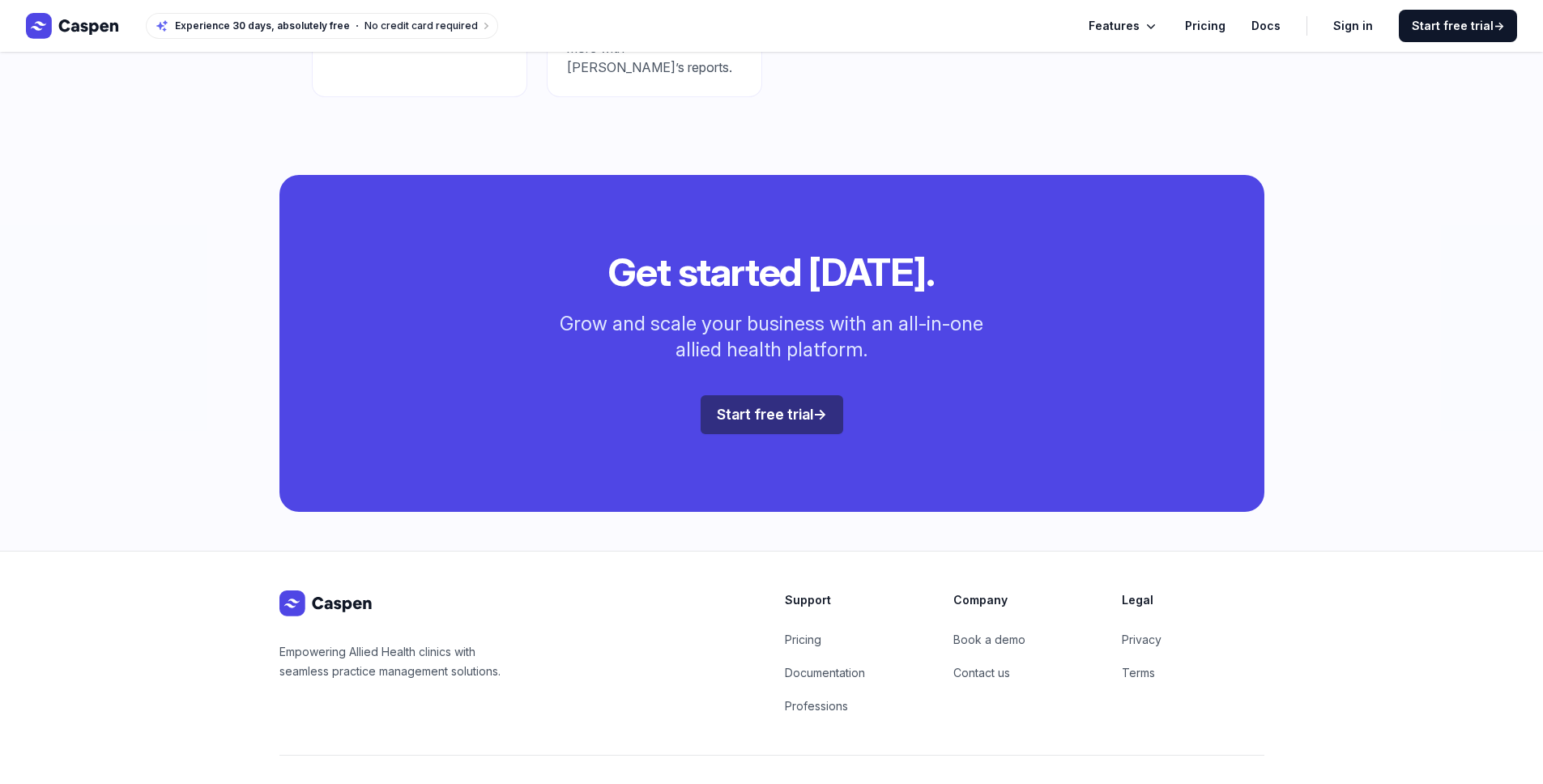
scroll to position [2284, 0]
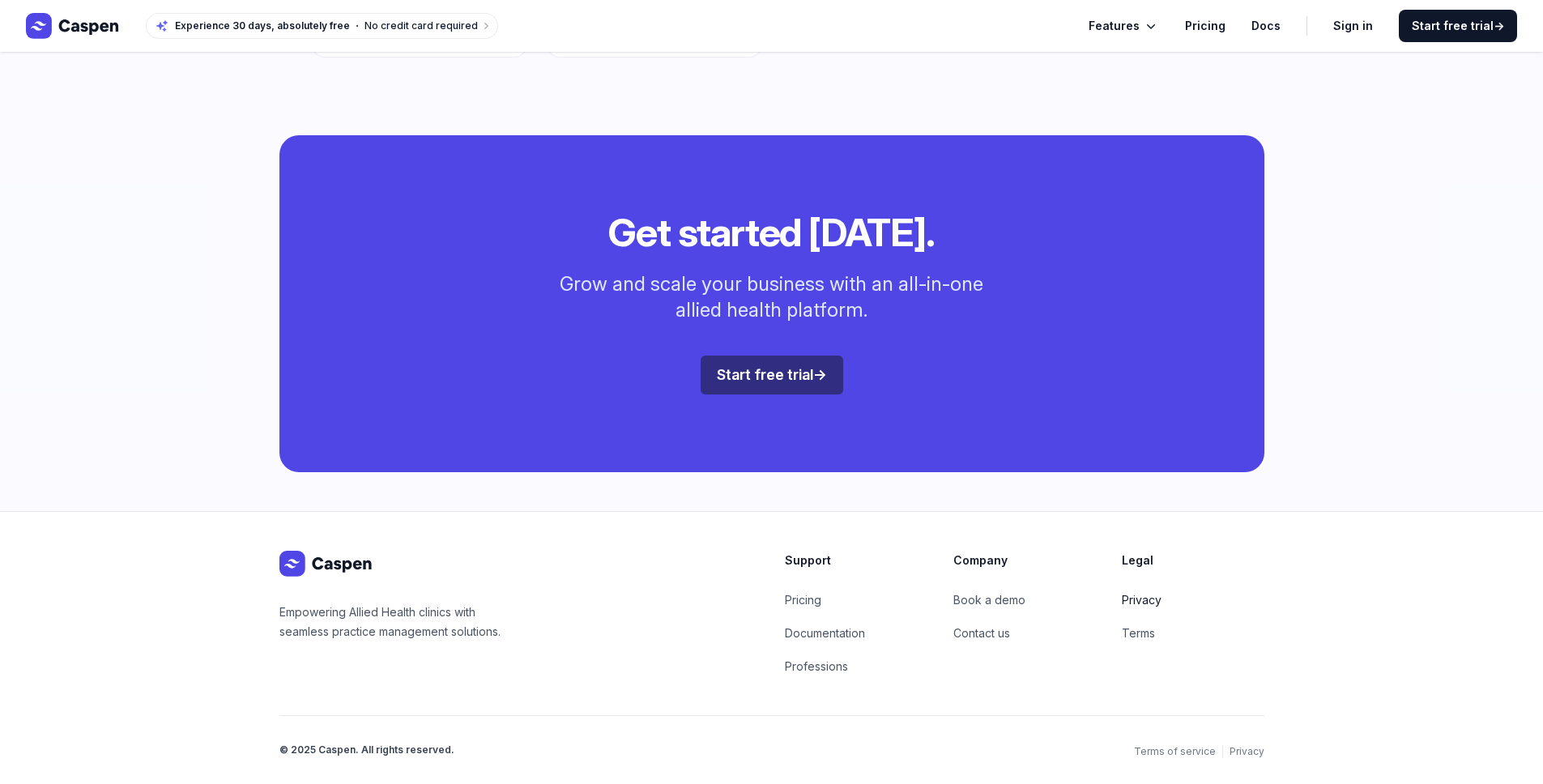
click at [1140, 595] on link "Privacy" at bounding box center [1142, 600] width 40 height 14
click at [1132, 638] on link "Terms" at bounding box center [1139, 633] width 34 height 14
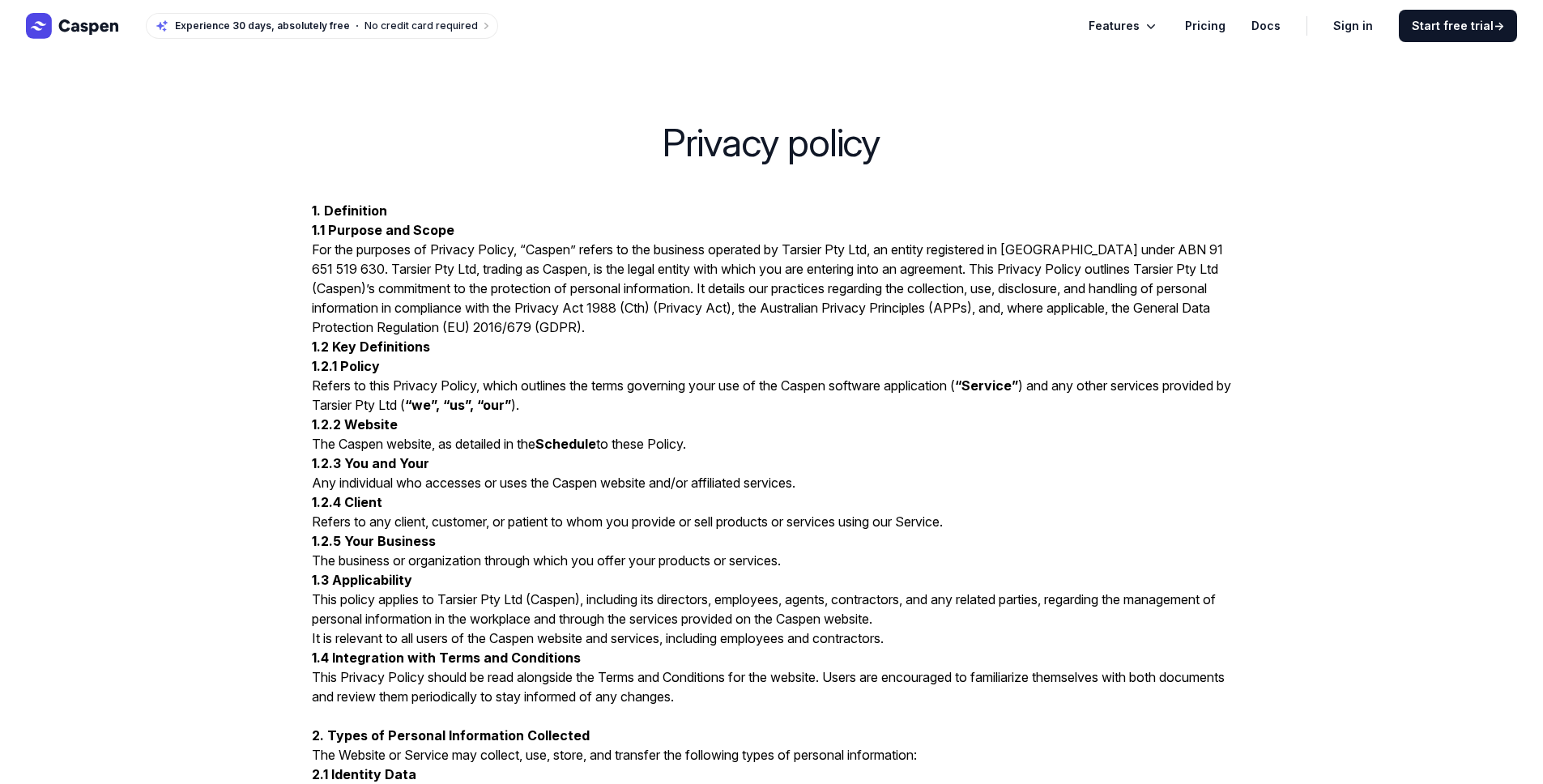
click at [1142, 631] on li "It is relevant to all users of the Caspen website and services, including emplo…" at bounding box center [772, 638] width 920 height 19
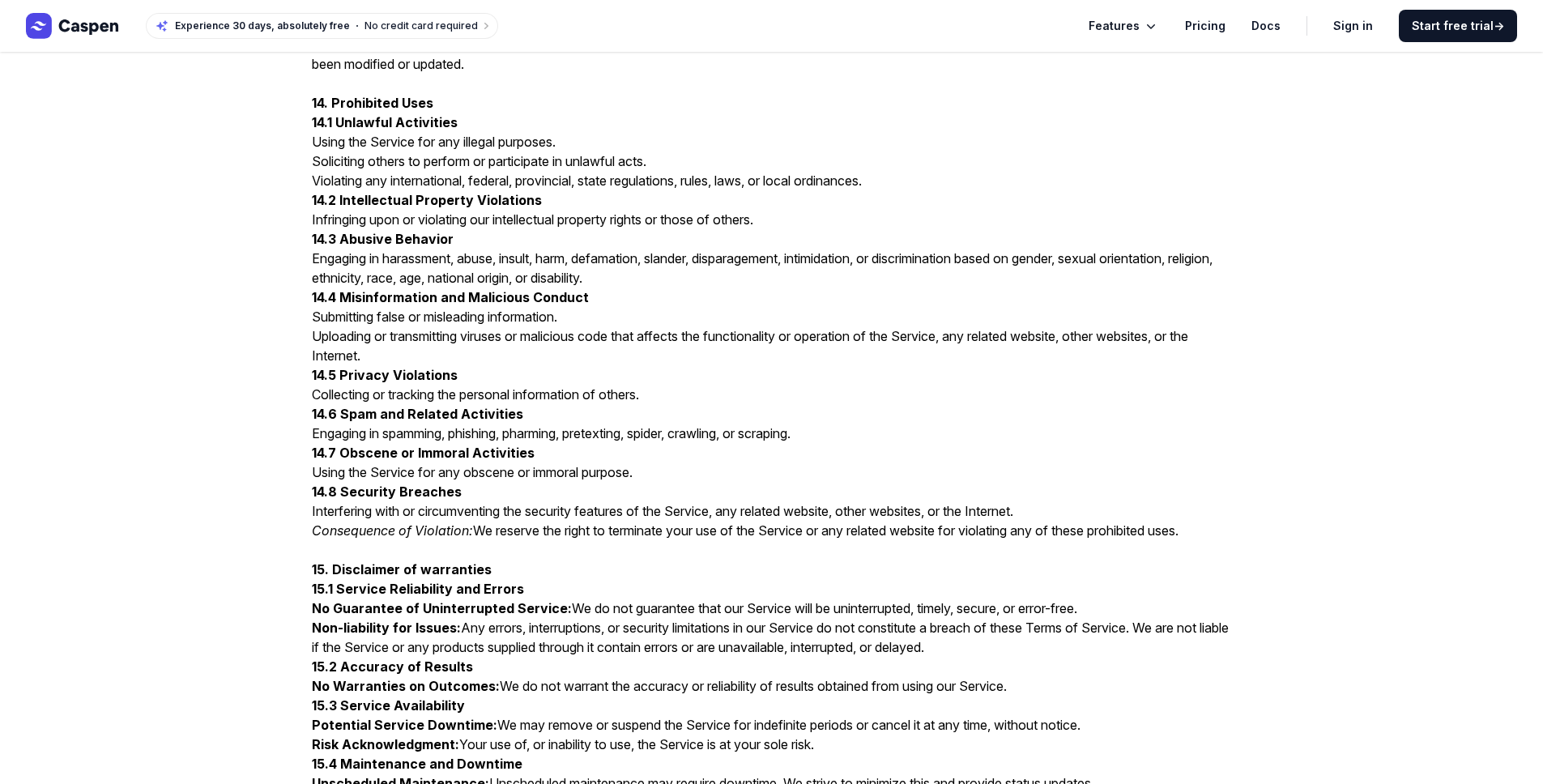
scroll to position [3525, 0]
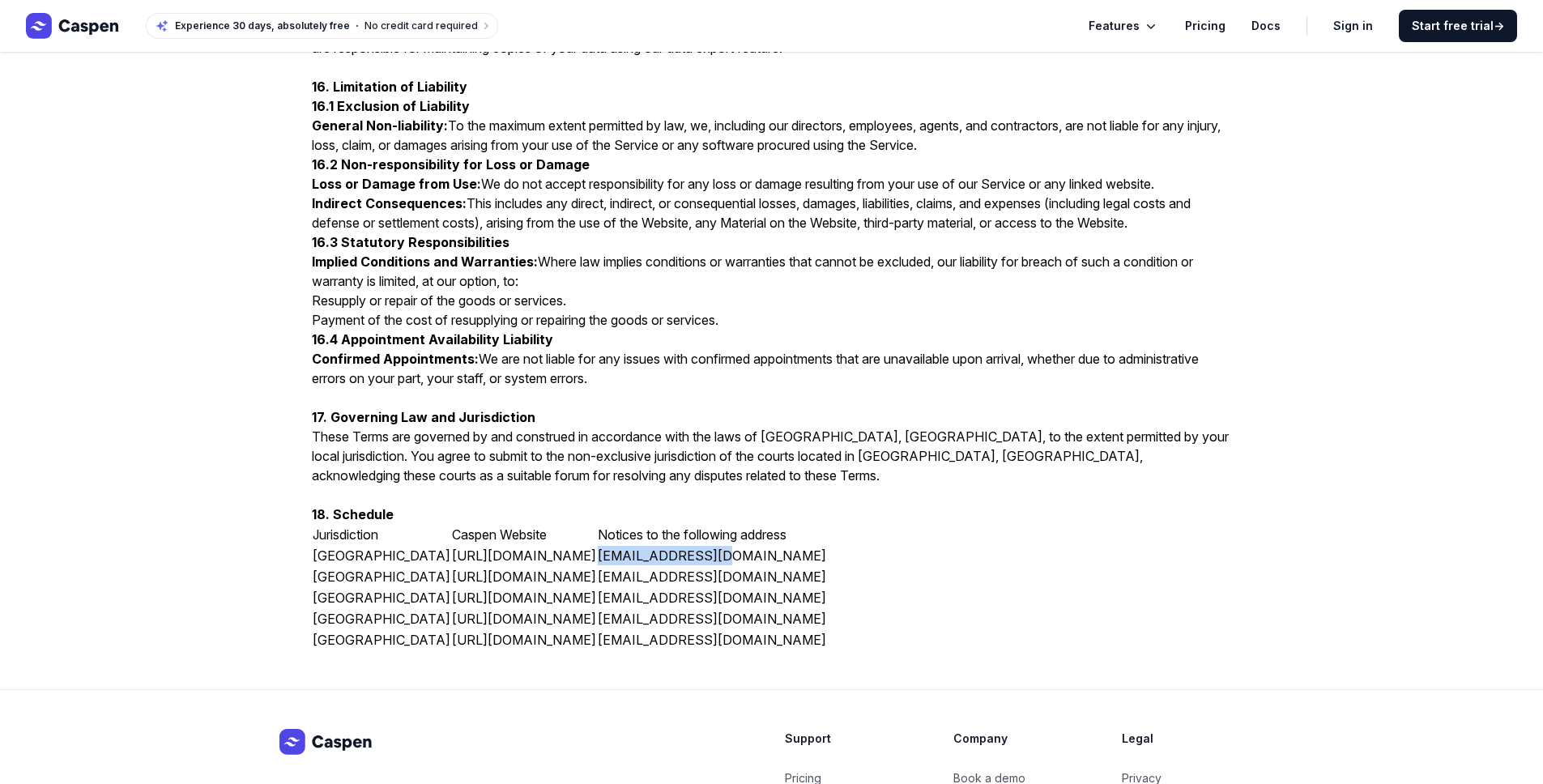
drag, startPoint x: 587, startPoint y: 575, endPoint x: 751, endPoint y: 572, distance: 164.0
click at [751, 566] on td "office@caspen.com" at bounding box center [712, 556] width 230 height 21
click at [503, 543] on span "Caspen Website" at bounding box center [499, 535] width 95 height 16
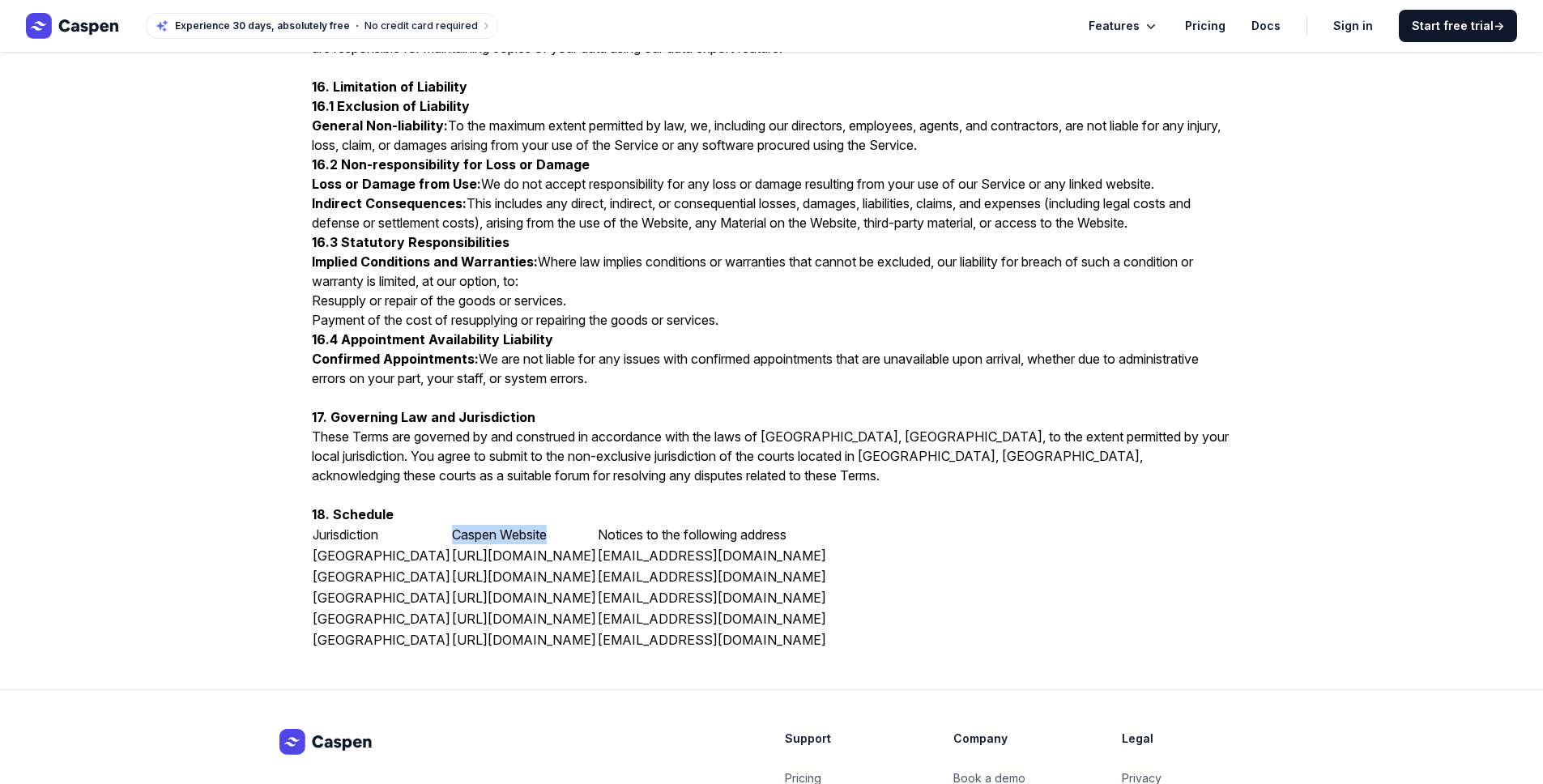
click at [503, 543] on span "Caspen Website" at bounding box center [499, 535] width 95 height 16
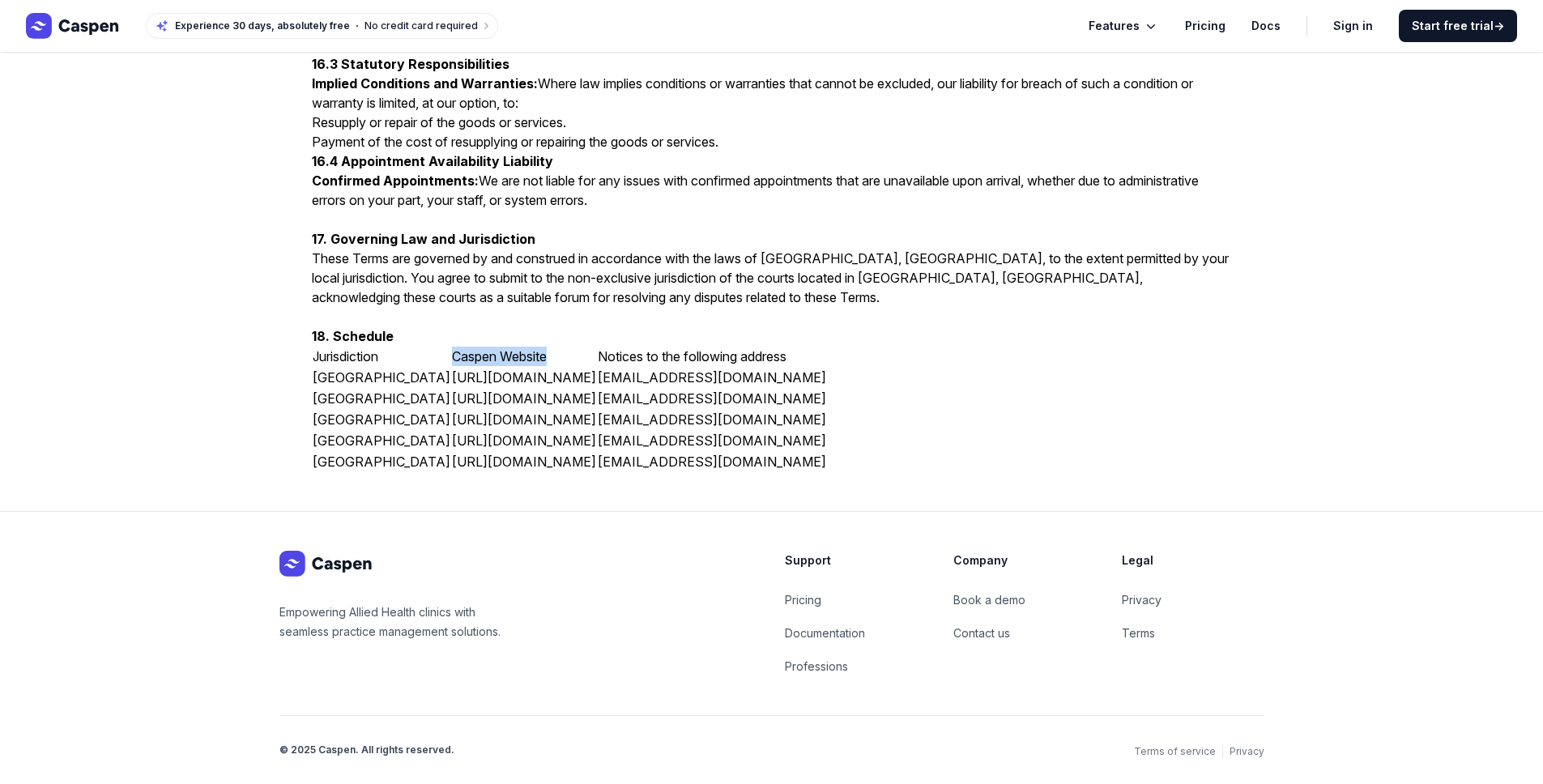
scroll to position [3718, 0]
click at [378, 613] on p "Empowering Allied Health clinics with seamless practice management solutions." at bounding box center [393, 622] width 227 height 39
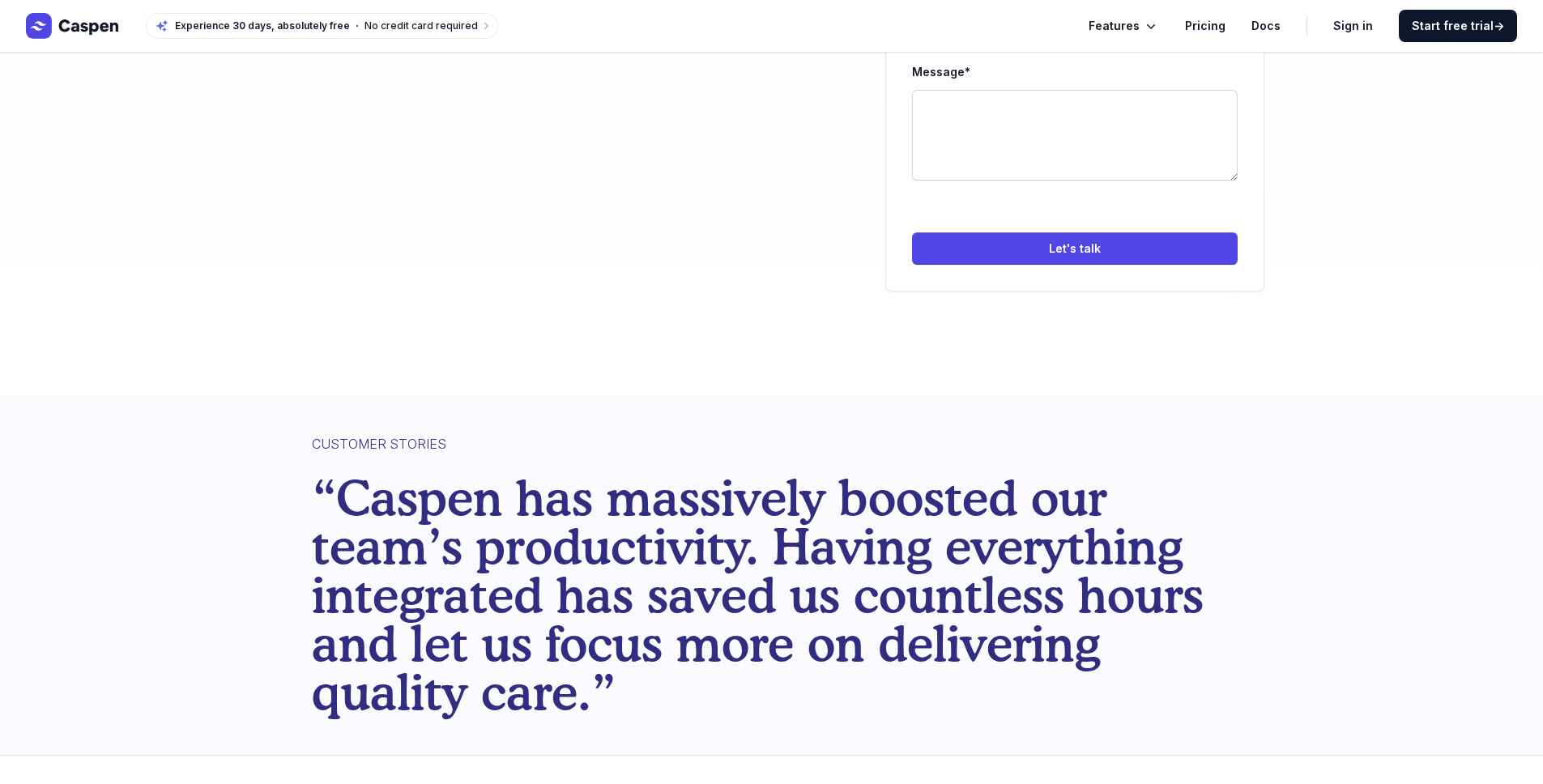
scroll to position [556, 0]
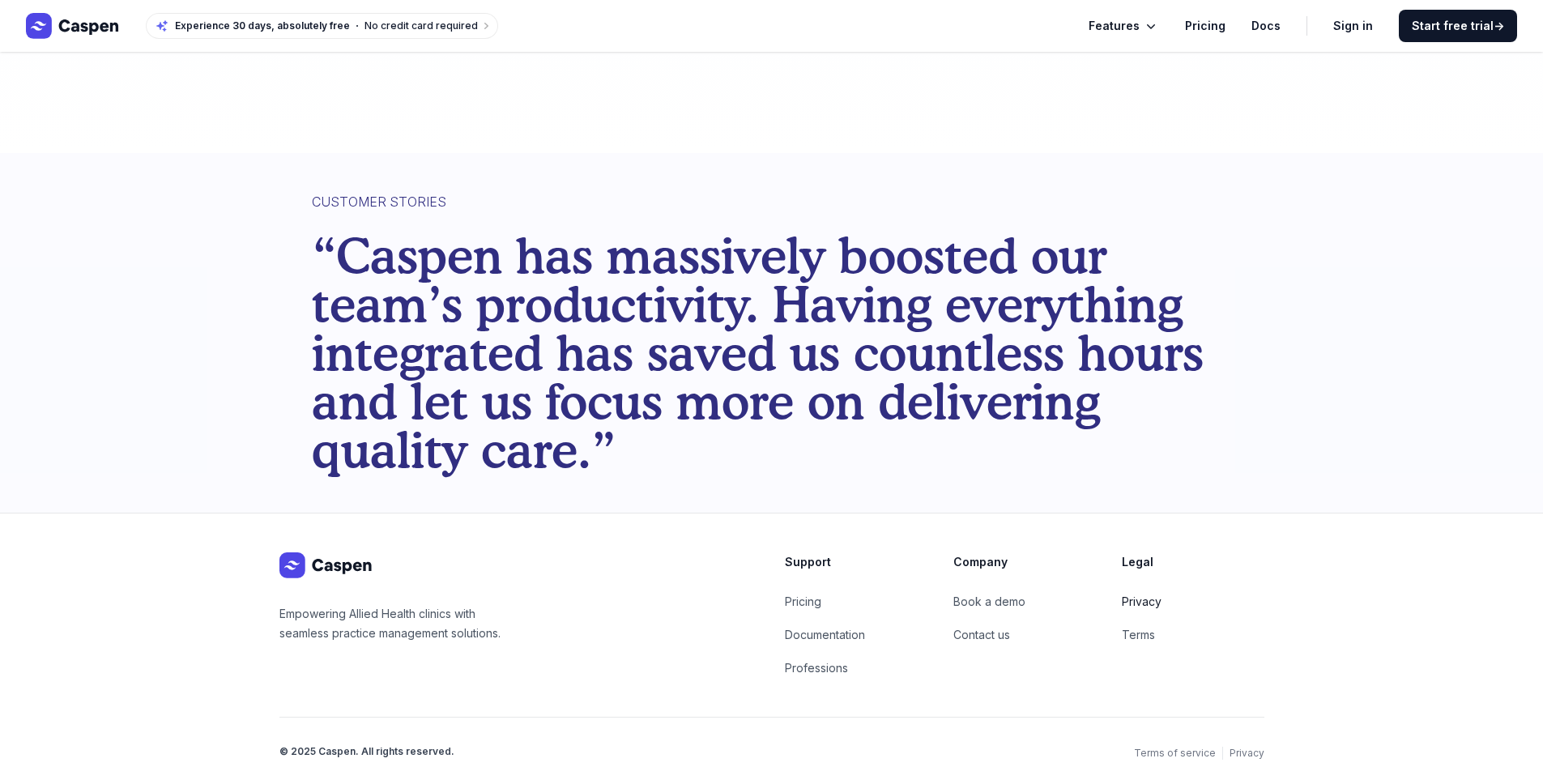
click at [1144, 595] on link "Privacy" at bounding box center [1142, 602] width 40 height 14
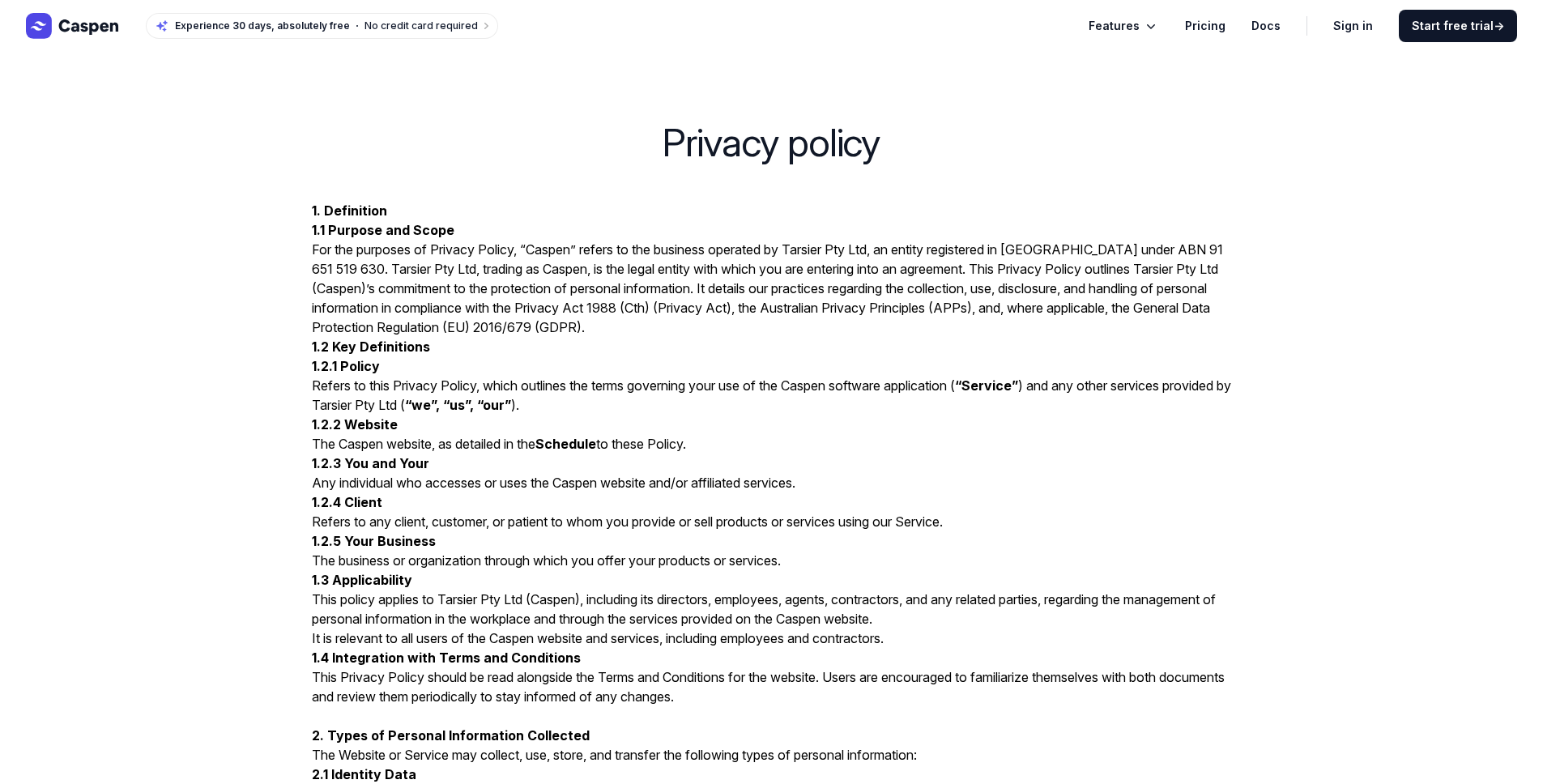
click at [861, 252] on span "For the purposes of Privacy Policy, “Caspen” refers to the business operated by…" at bounding box center [768, 288] width 912 height 94
drag, startPoint x: 885, startPoint y: 247, endPoint x: 798, endPoint y: 244, distance: 87.1
click at [798, 244] on span "For the purposes of Privacy Policy, “Caspen” refers to the business operated by…" at bounding box center [768, 288] width 912 height 94
